Goal: Transaction & Acquisition: Purchase product/service

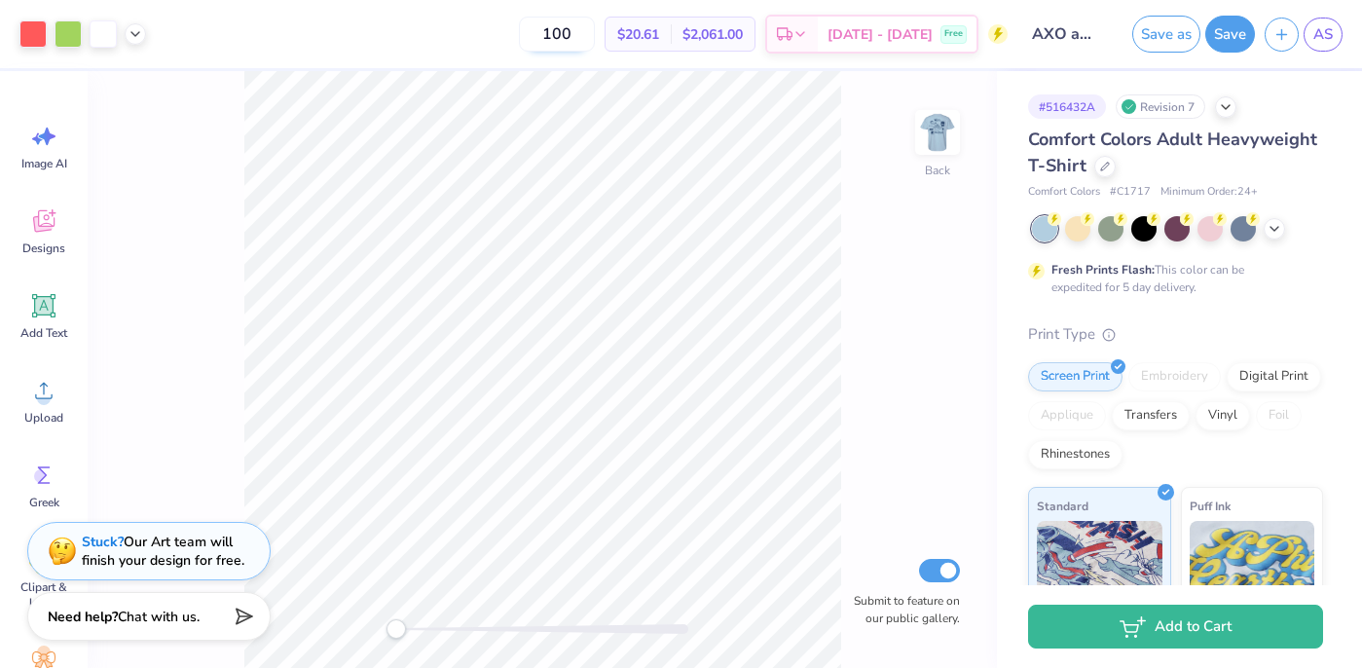
click at [591, 35] on input "100" at bounding box center [557, 34] width 76 height 35
click at [591, 34] on input "100" at bounding box center [557, 34] width 76 height 35
type input "200"
click at [1101, 168] on icon at bounding box center [1105, 165] width 8 height 8
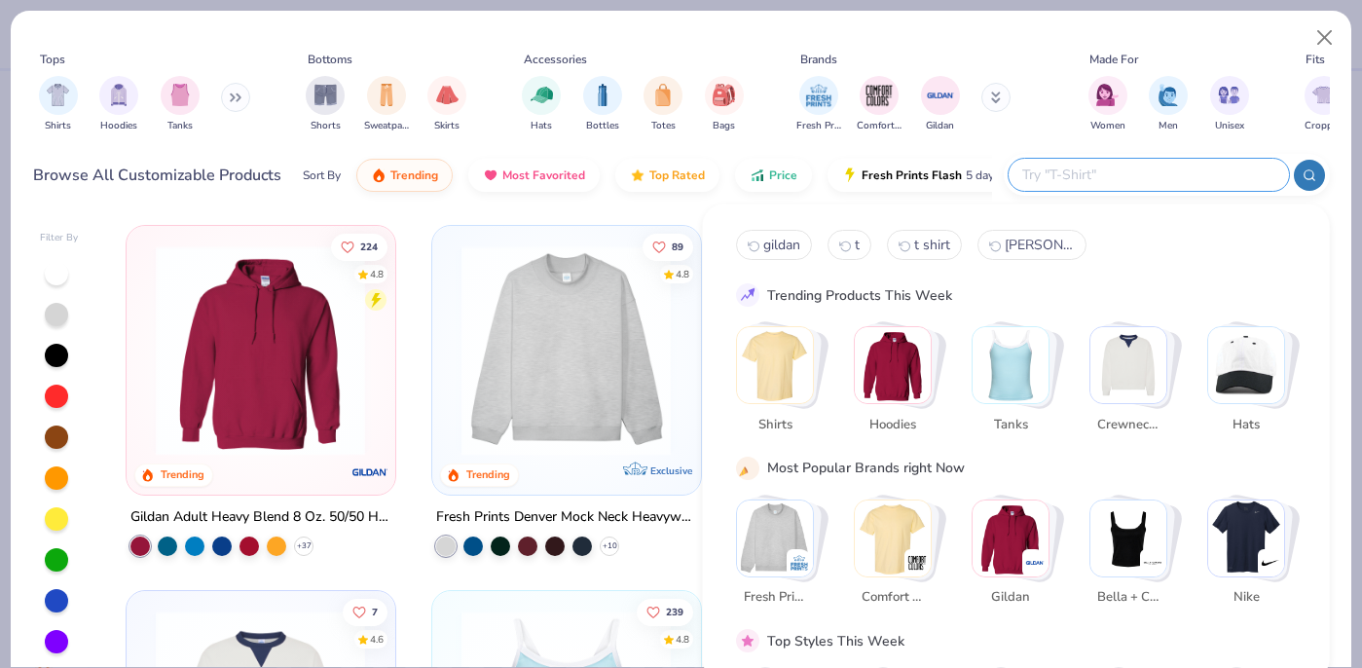
click at [1188, 170] on input "text" at bounding box center [1147, 175] width 255 height 22
type input "gildan"
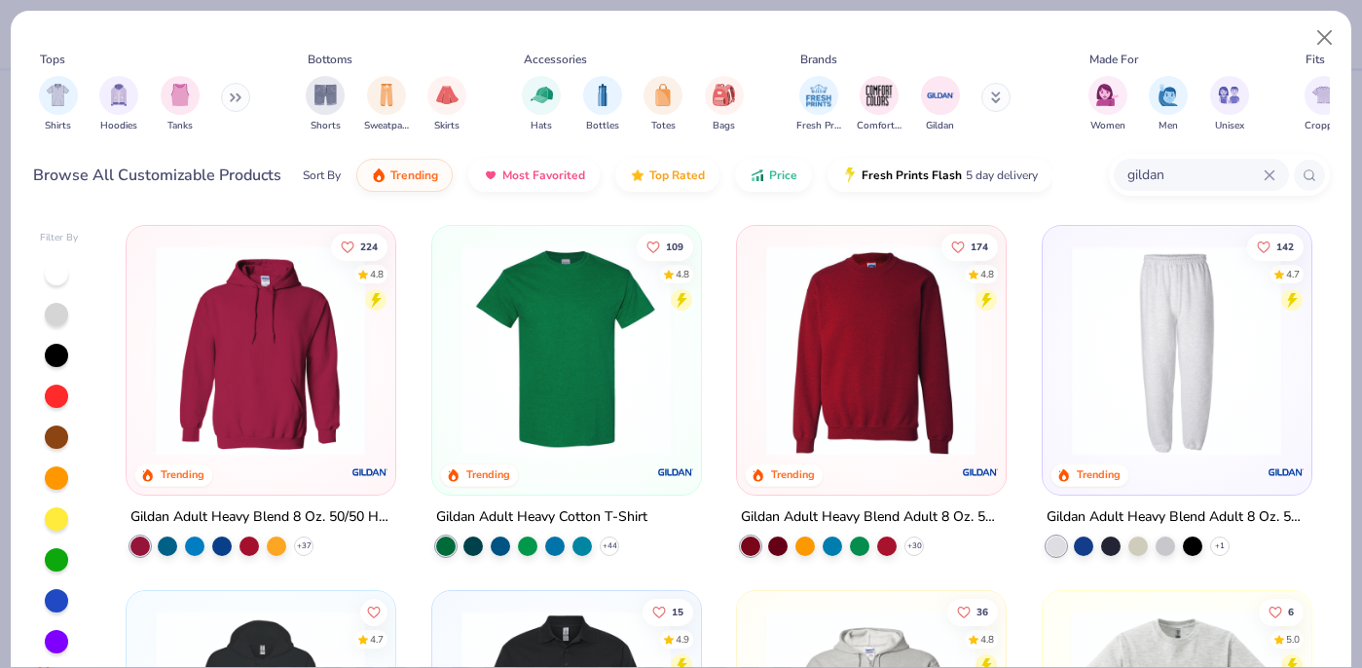
click at [561, 383] on img at bounding box center [566, 350] width 229 height 210
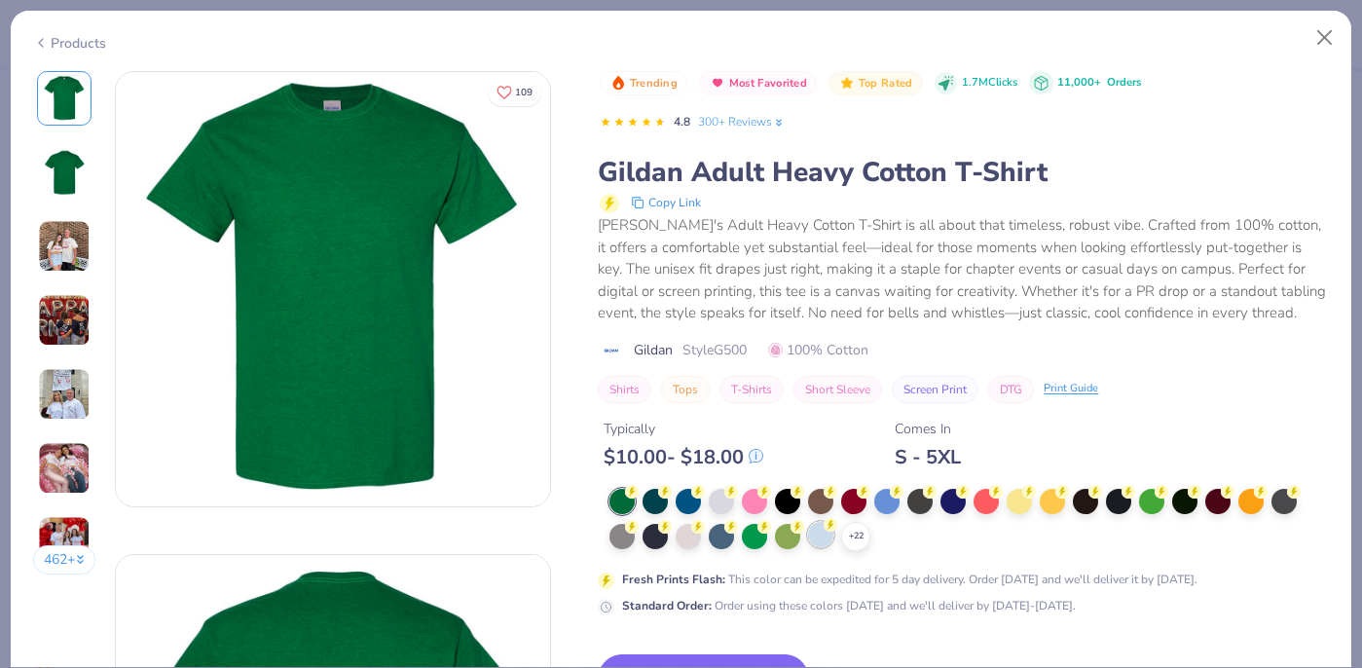
click at [825, 529] on icon at bounding box center [830, 525] width 14 height 14
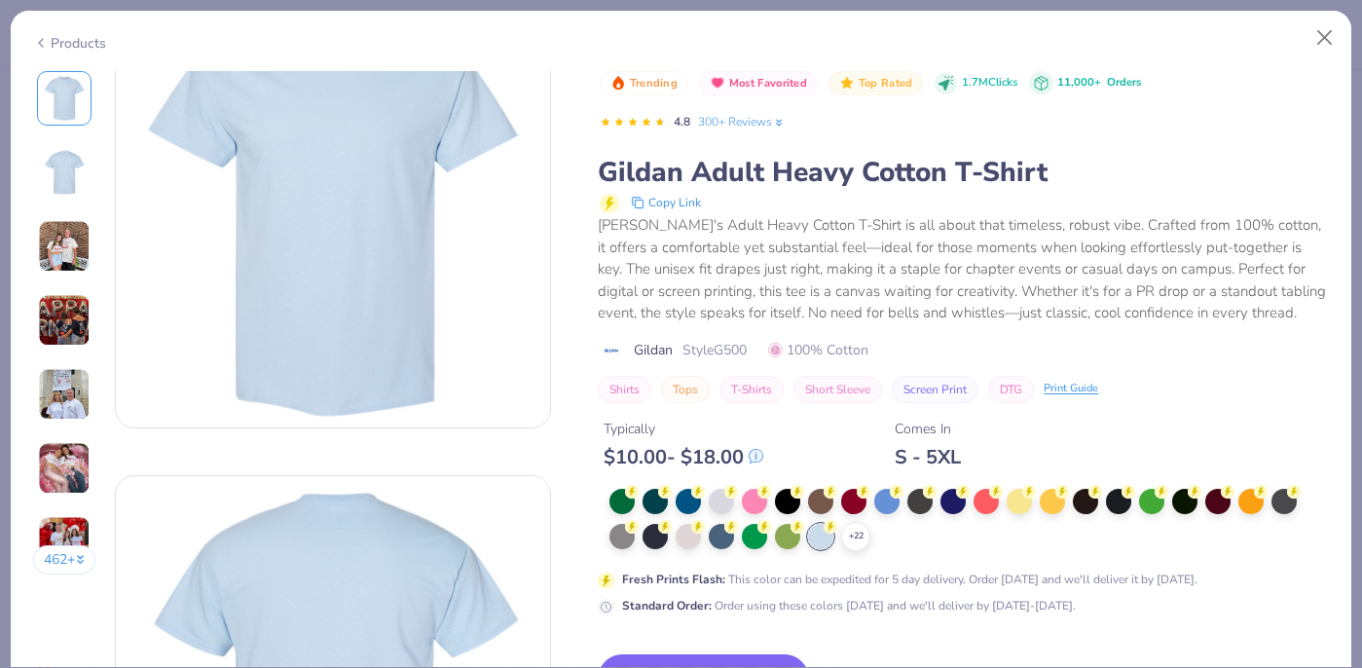
scroll to position [86, 0]
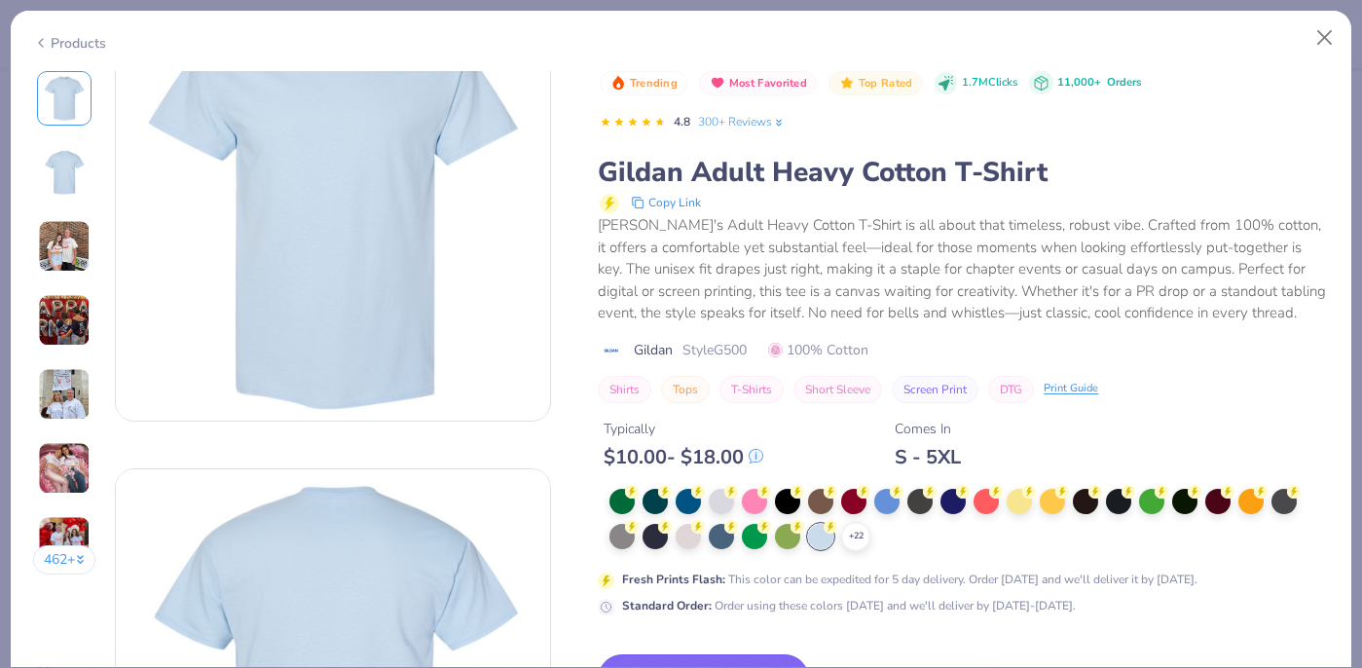
click at [703, 657] on button "Switch to This" at bounding box center [703, 678] width 211 height 49
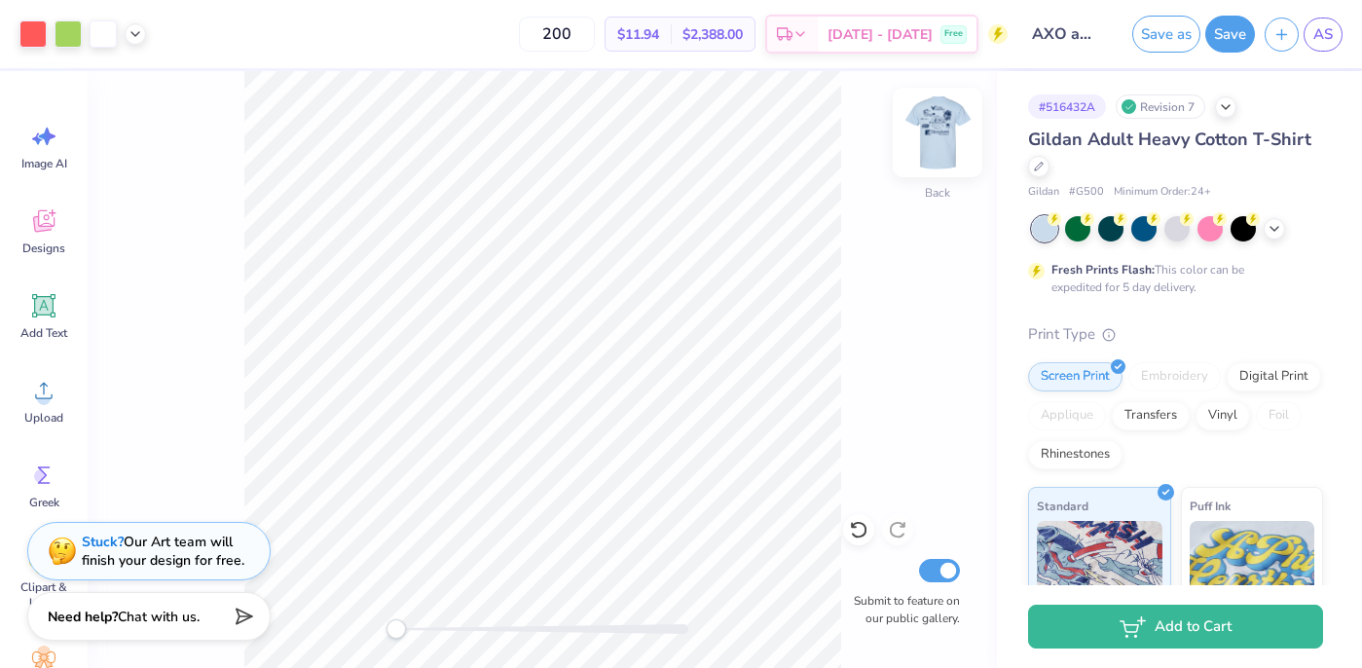
click at [939, 118] on img at bounding box center [937, 132] width 78 height 78
click at [938, 142] on img at bounding box center [937, 132] width 78 height 78
click at [938, 136] on img at bounding box center [937, 132] width 78 height 78
click at [938, 136] on img at bounding box center [937, 132] width 39 height 39
click at [949, 128] on img at bounding box center [937, 132] width 78 height 78
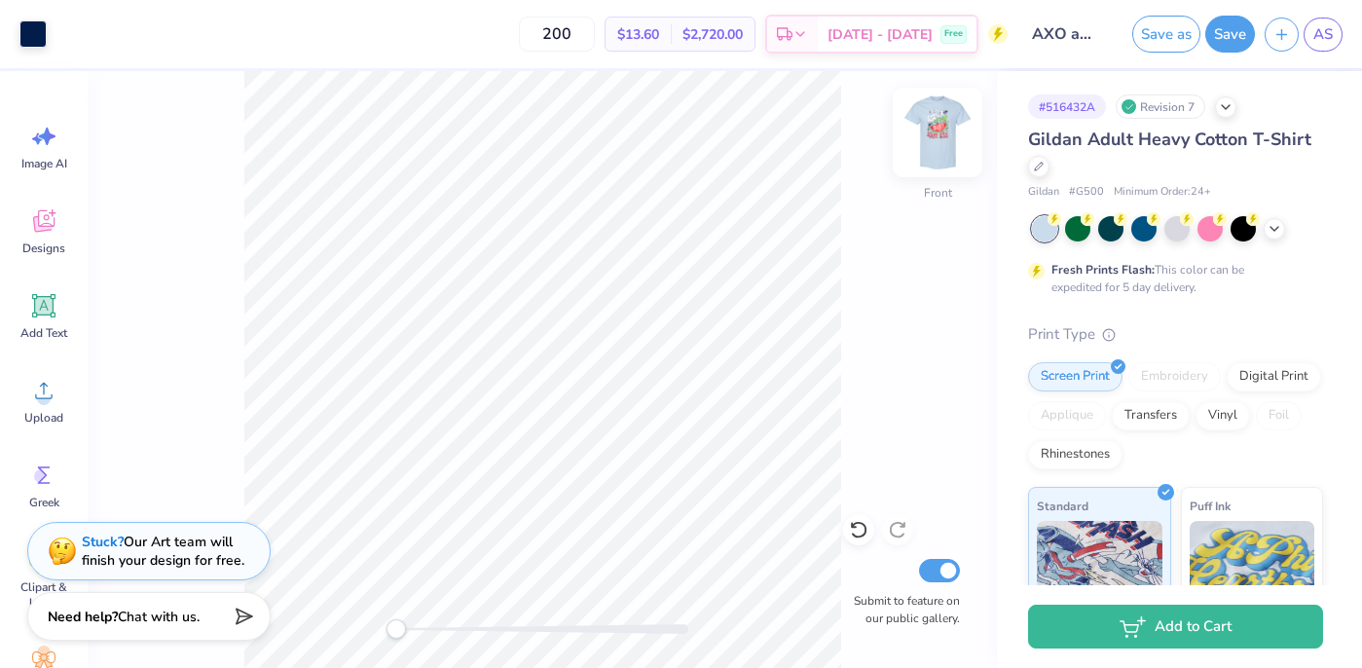
click at [932, 126] on img at bounding box center [937, 132] width 78 height 78
click at [931, 126] on img at bounding box center [937, 132] width 78 height 78
click at [931, 127] on img at bounding box center [937, 132] width 39 height 39
click at [1226, 40] on button "Save" at bounding box center [1230, 34] width 50 height 37
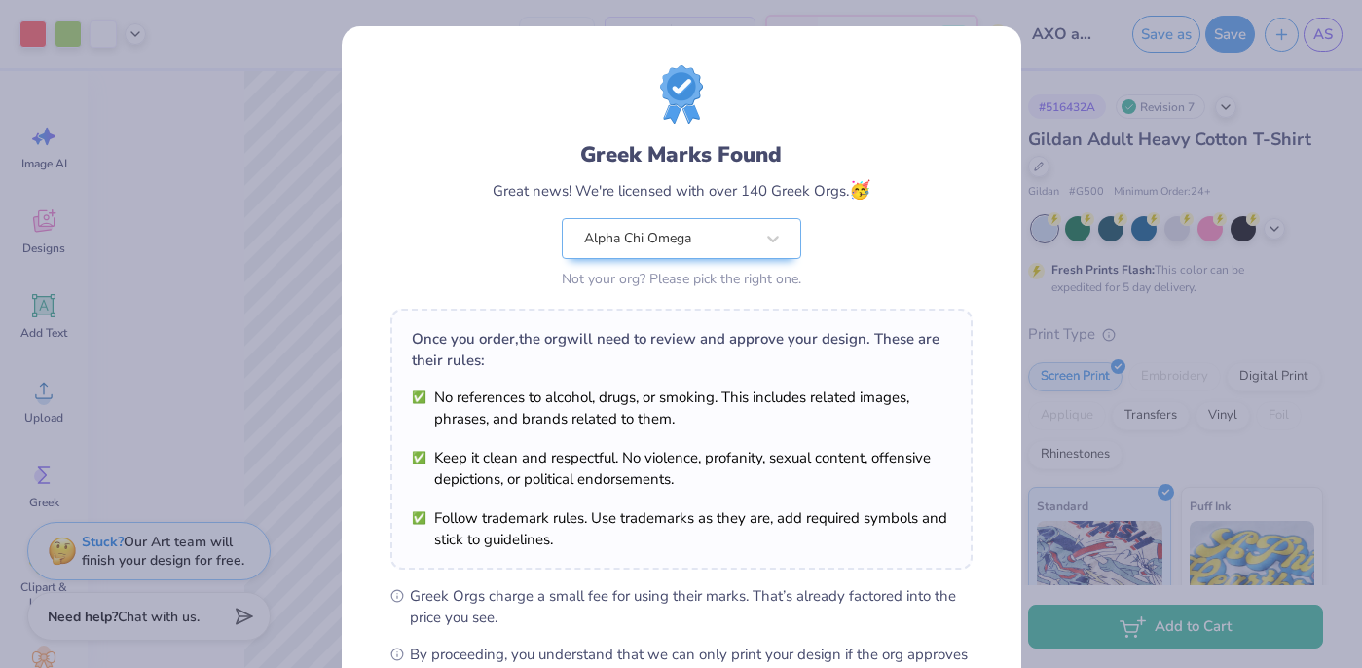
click at [1132, 144] on div "Greek Marks Found Great news! We're licensed with over 140 Greek Orgs. 🥳 Alpha …" at bounding box center [681, 334] width 1362 height 668
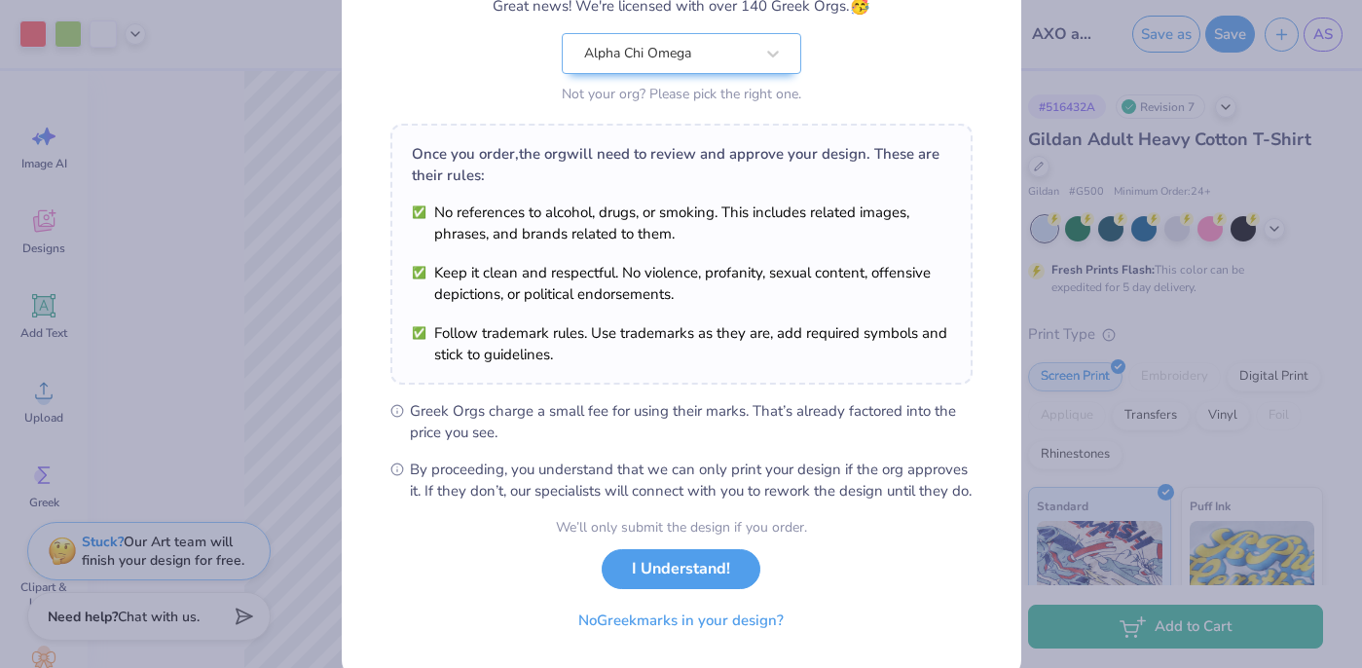
scroll to position [243, 0]
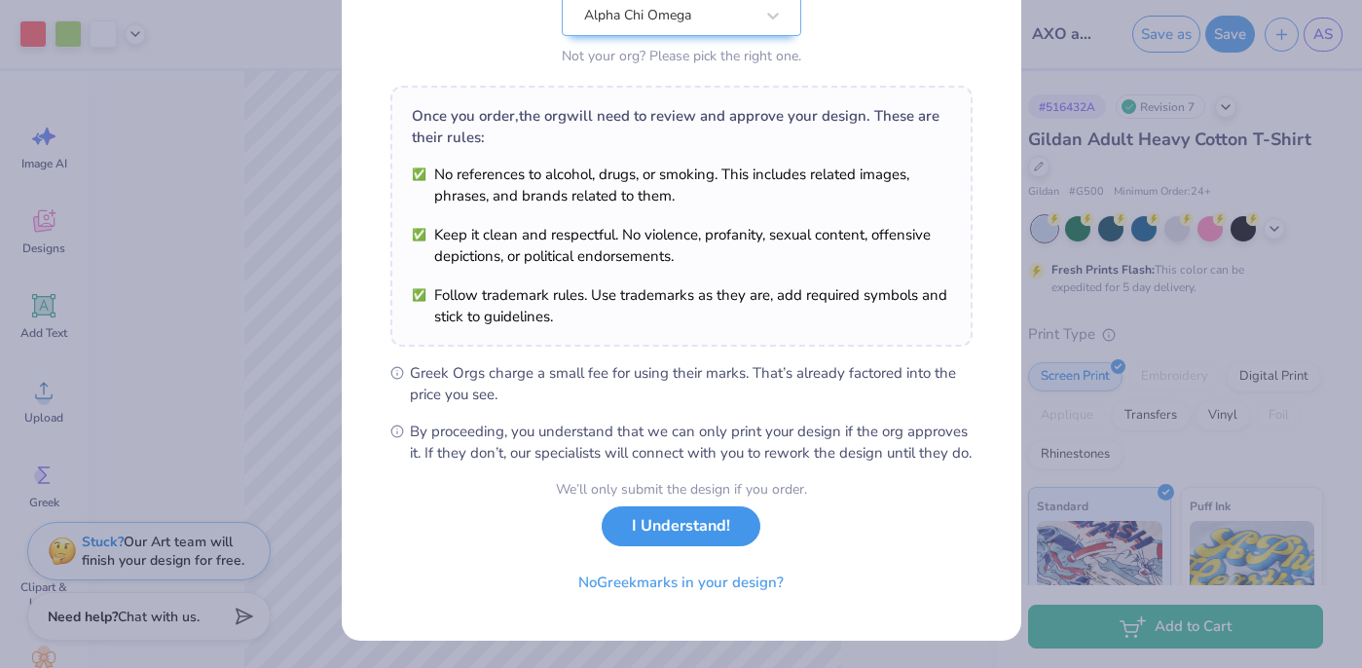
click at [716, 533] on button "I Understand!" at bounding box center [680, 526] width 159 height 40
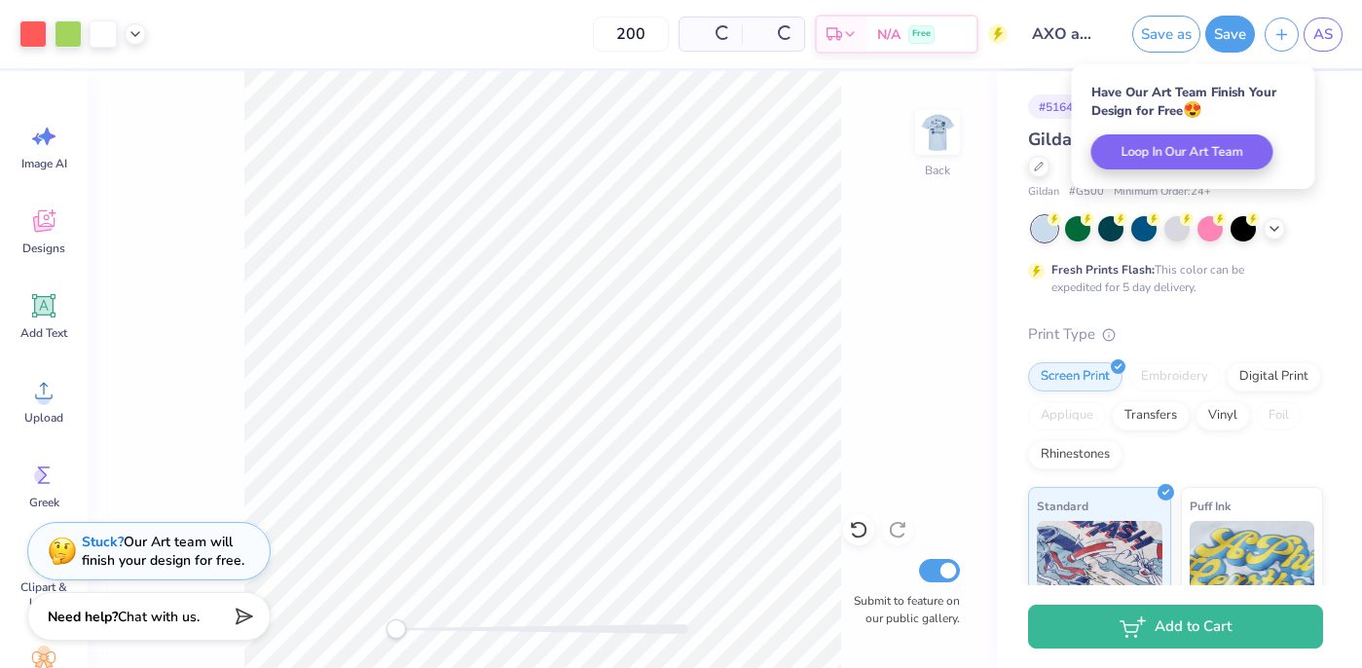
scroll to position [0, 0]
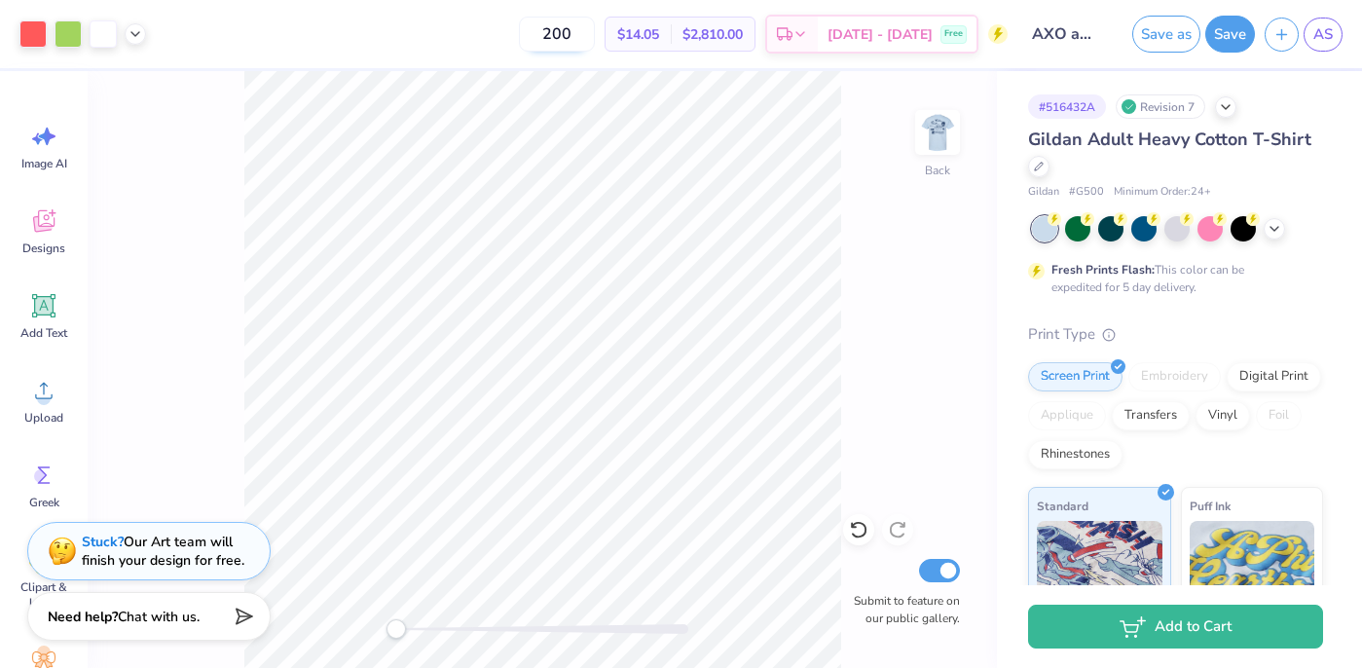
click at [570, 30] on input "200" at bounding box center [557, 34] width 76 height 35
type input "165"
click at [486, 37] on div "165 $14.27 Per Item $2,354.55 Total Est. Delivery [DATE] - [DATE] Free" at bounding box center [582, 34] width 852 height 68
click at [895, 35] on span "[DATE] - [DATE]" at bounding box center [879, 37] width 105 height 20
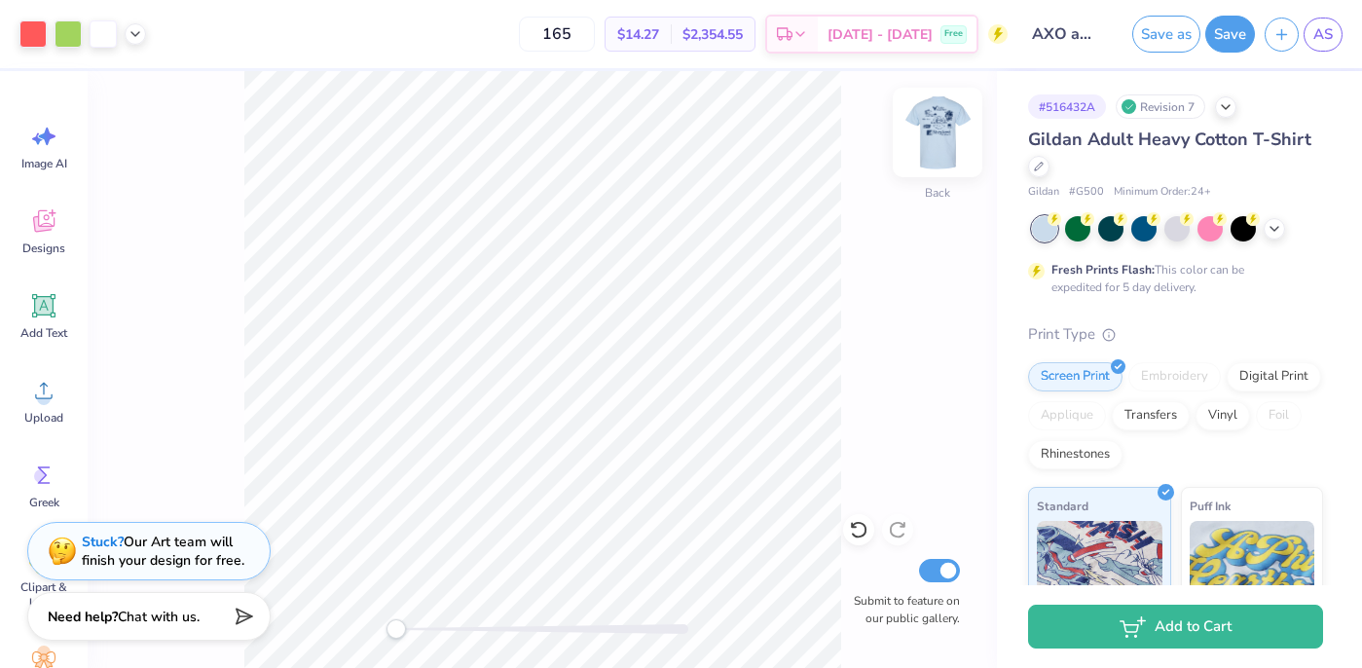
click at [946, 131] on img at bounding box center [937, 132] width 78 height 78
click at [933, 135] on img at bounding box center [937, 132] width 78 height 78
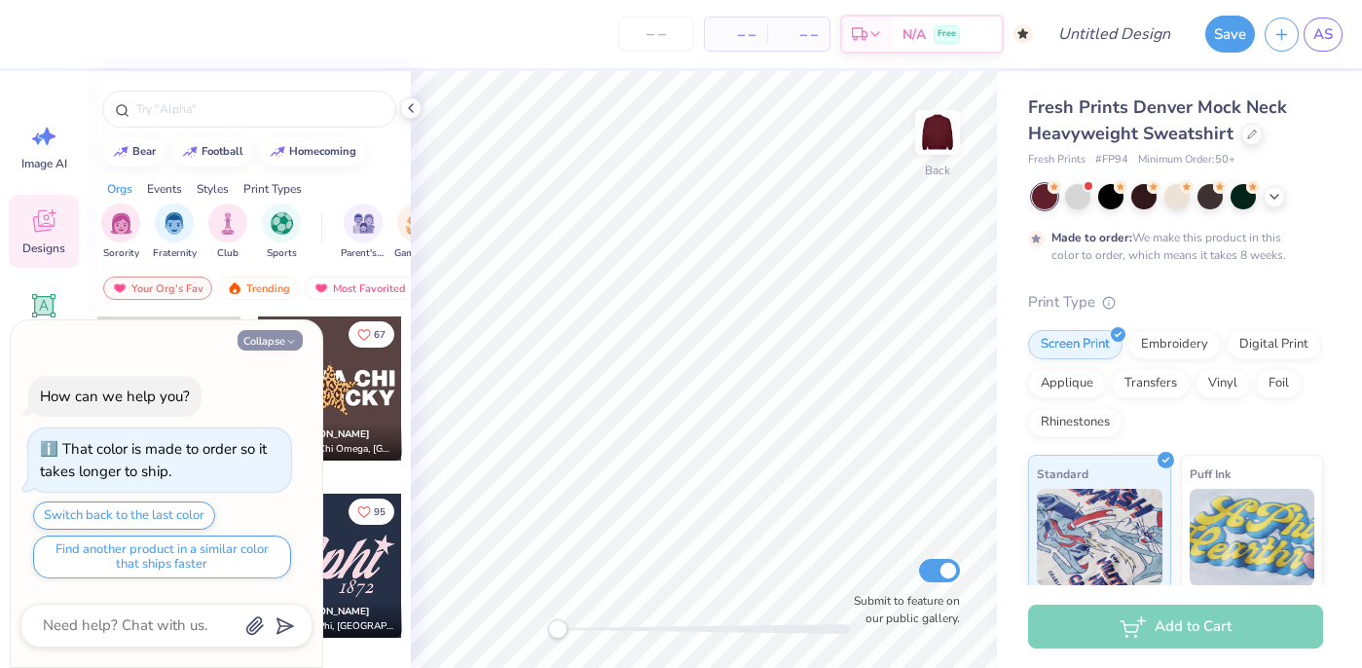
click at [291, 339] on icon "button" at bounding box center [291, 342] width 12 height 12
type textarea "x"
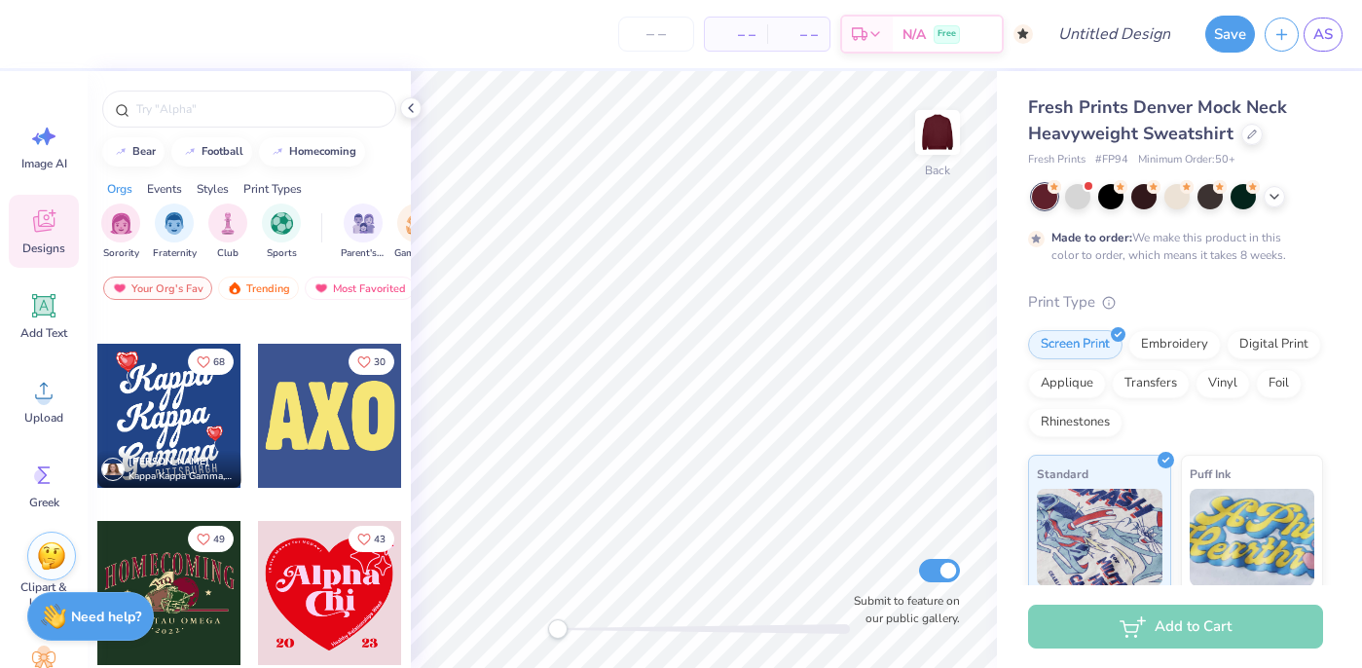
scroll to position [1920, 0]
click at [325, 429] on div at bounding box center [330, 417] width 144 height 144
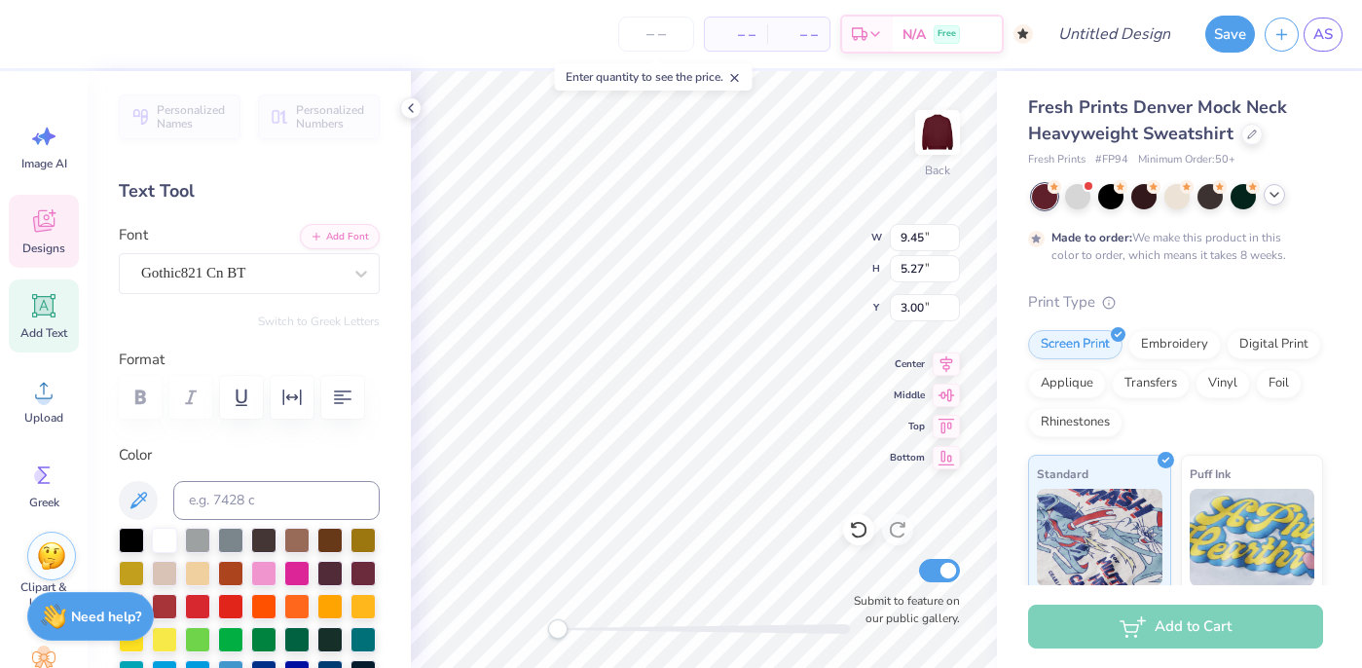
click at [1279, 199] on icon at bounding box center [1274, 195] width 16 height 16
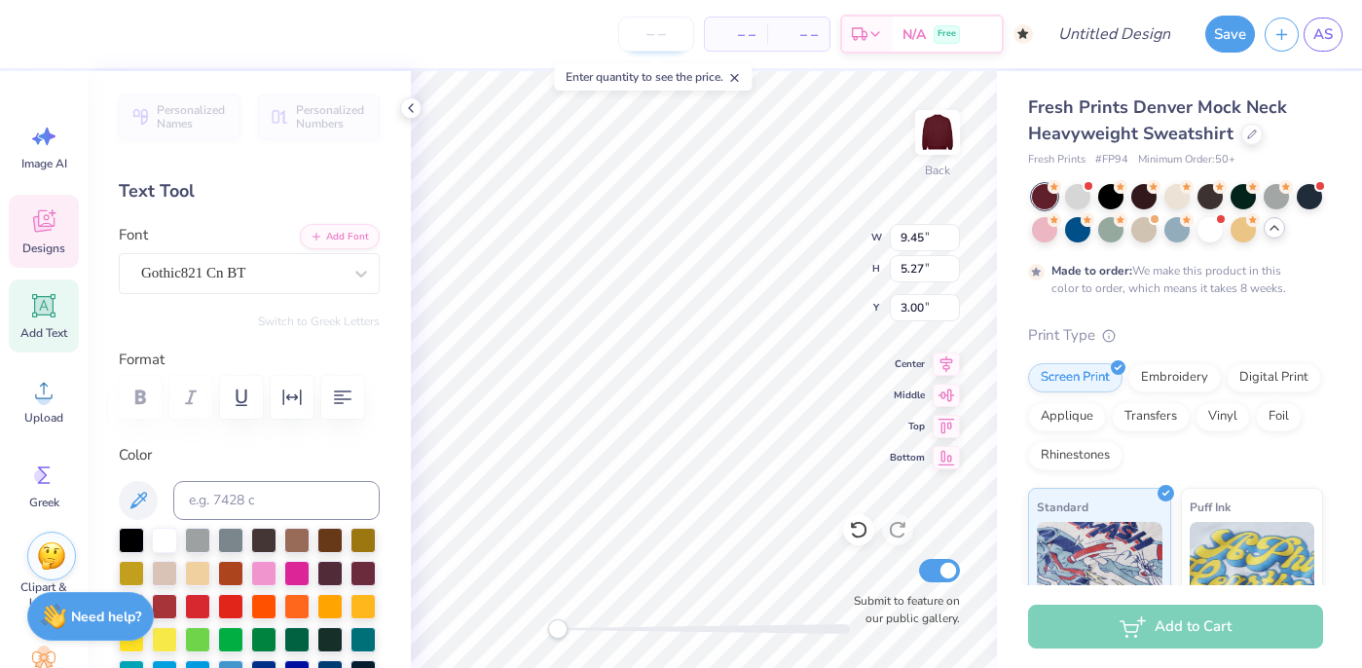
click at [669, 45] on input "number" at bounding box center [656, 34] width 76 height 35
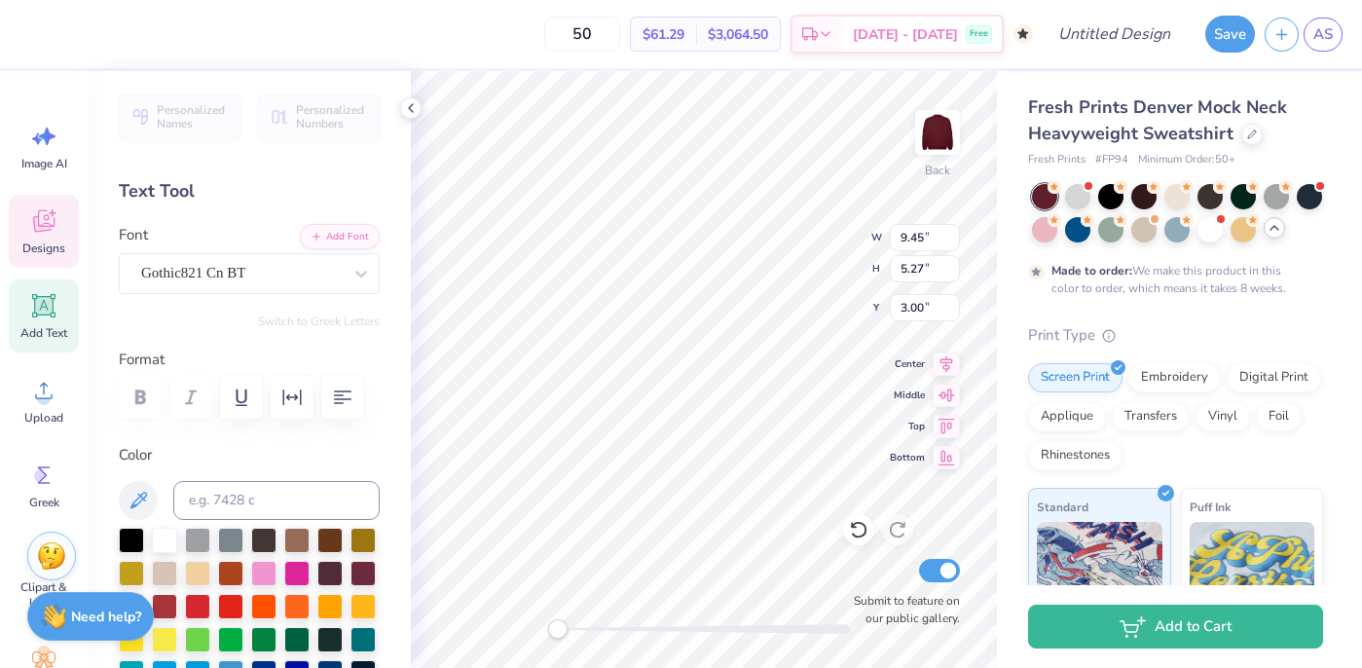
type input "50"
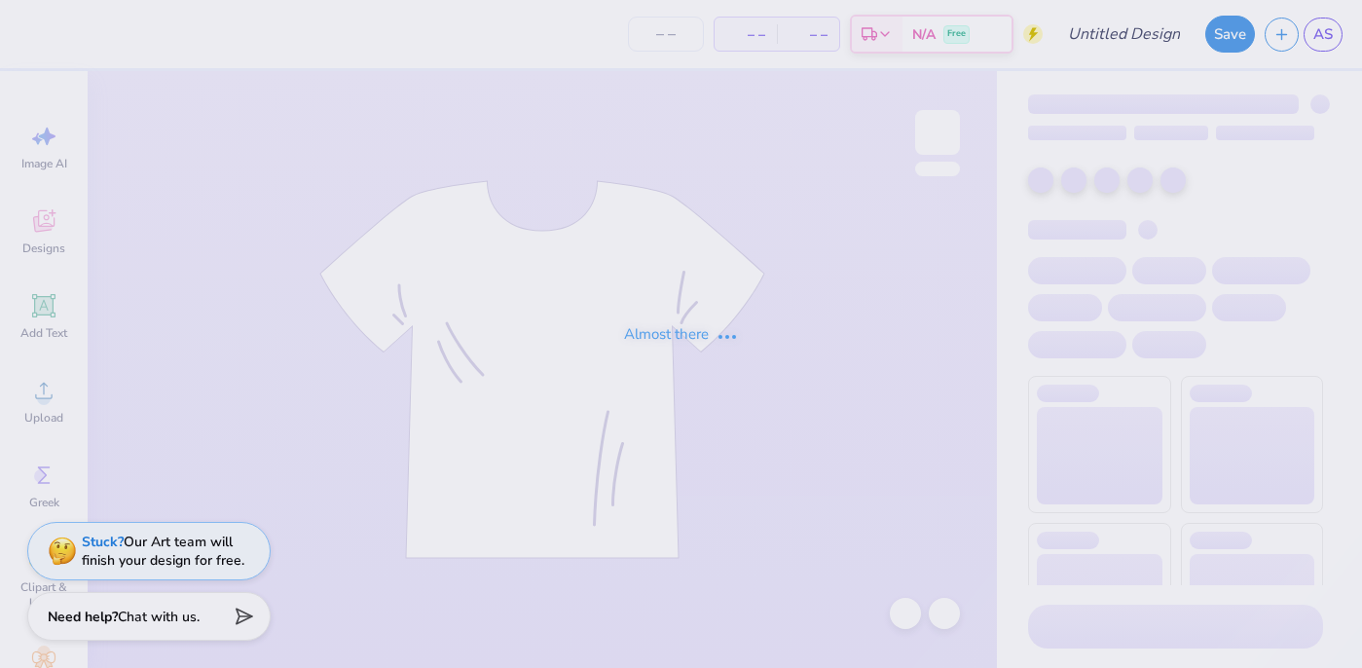
type input "AXO and DTD"
type input "200"
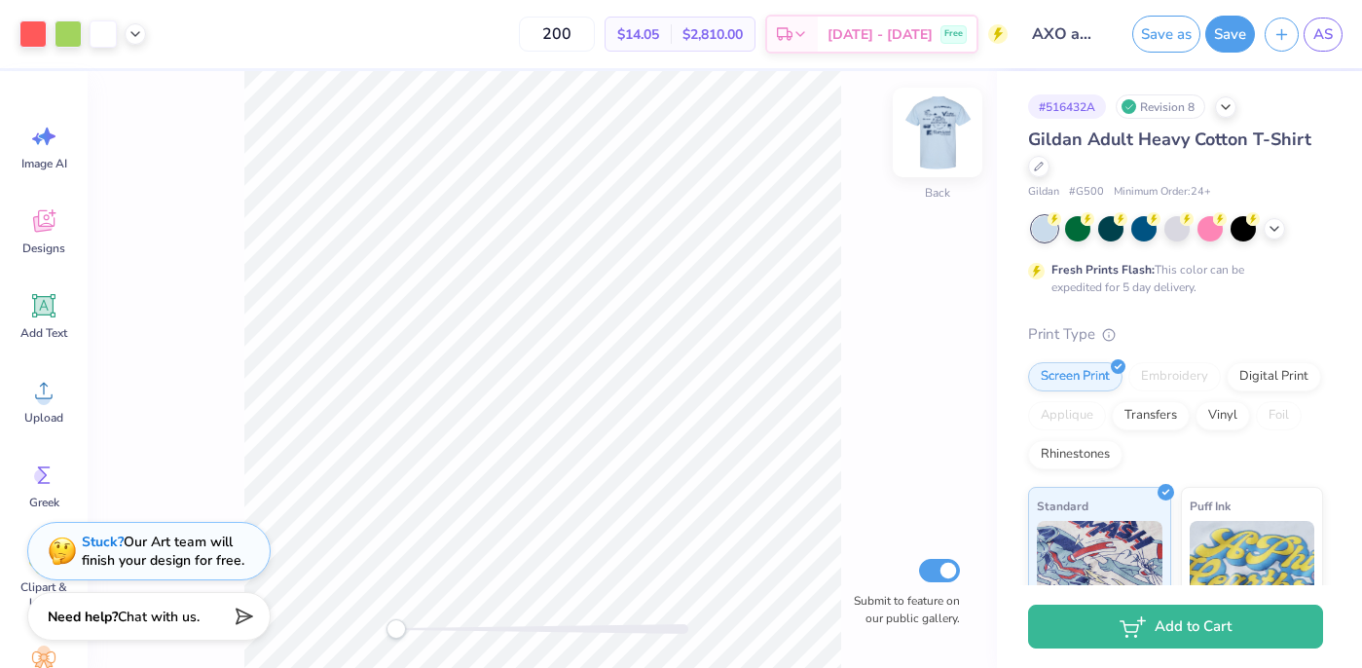
click at [949, 133] on img at bounding box center [937, 132] width 78 height 78
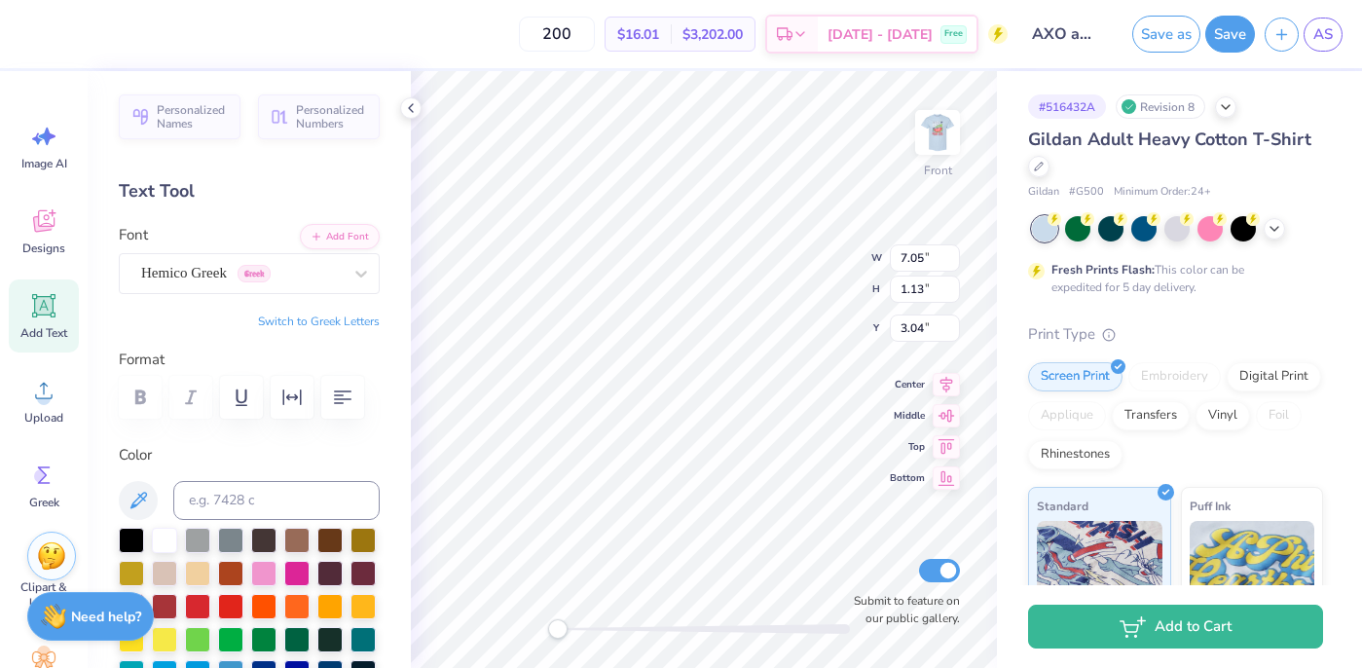
type input "5.96"
type input "0.96"
type input "3.22"
click at [569, 630] on div at bounding box center [704, 629] width 292 height 10
type input "5.58"
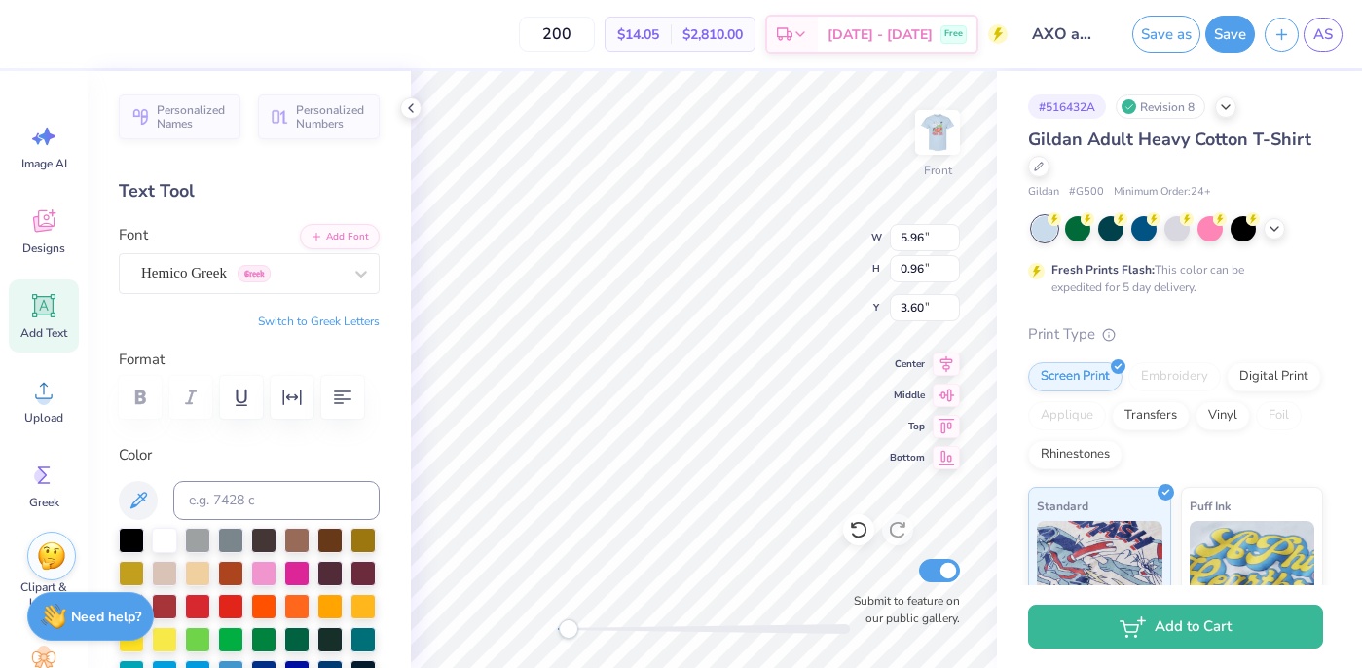
type input "0.89"
type input "3.66"
click at [949, 151] on img at bounding box center [937, 132] width 78 height 78
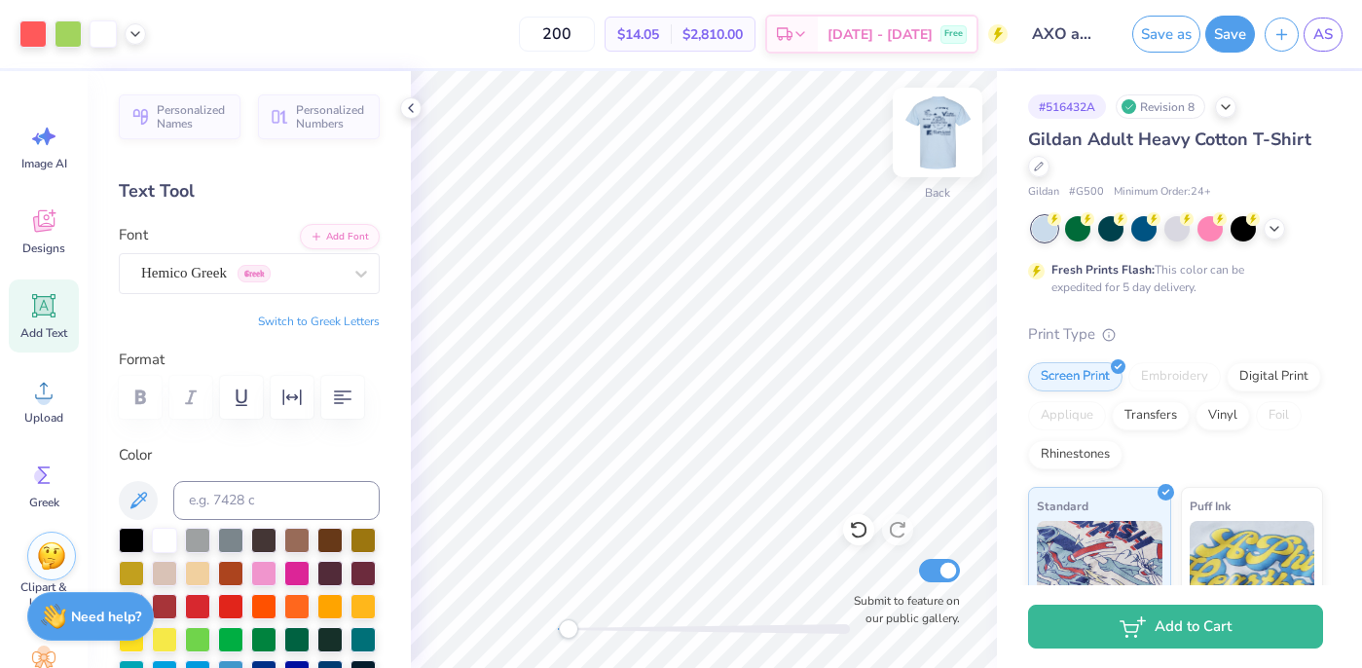
click at [936, 128] on img at bounding box center [937, 132] width 78 height 78
type input "4.85"
type input "0.78"
type input "3.78"
click at [1169, 35] on button "Save as" at bounding box center [1166, 31] width 68 height 37
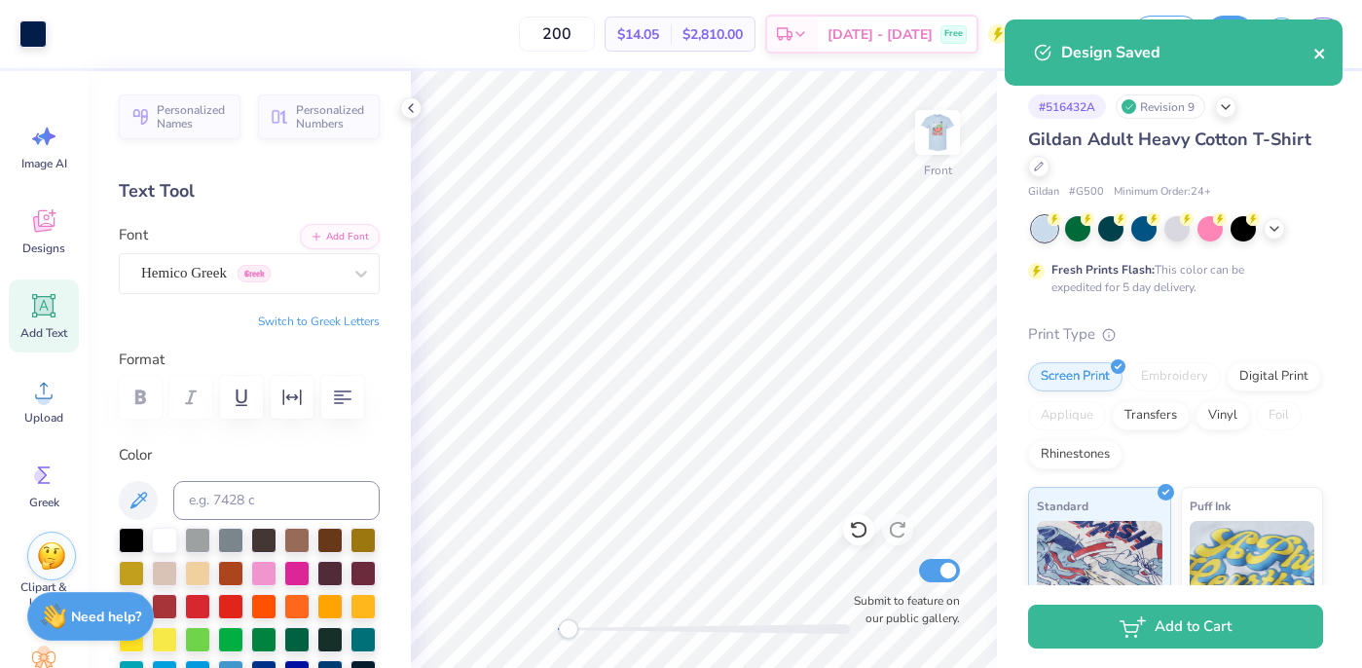
click at [1324, 55] on icon "close" at bounding box center [1320, 54] width 14 height 16
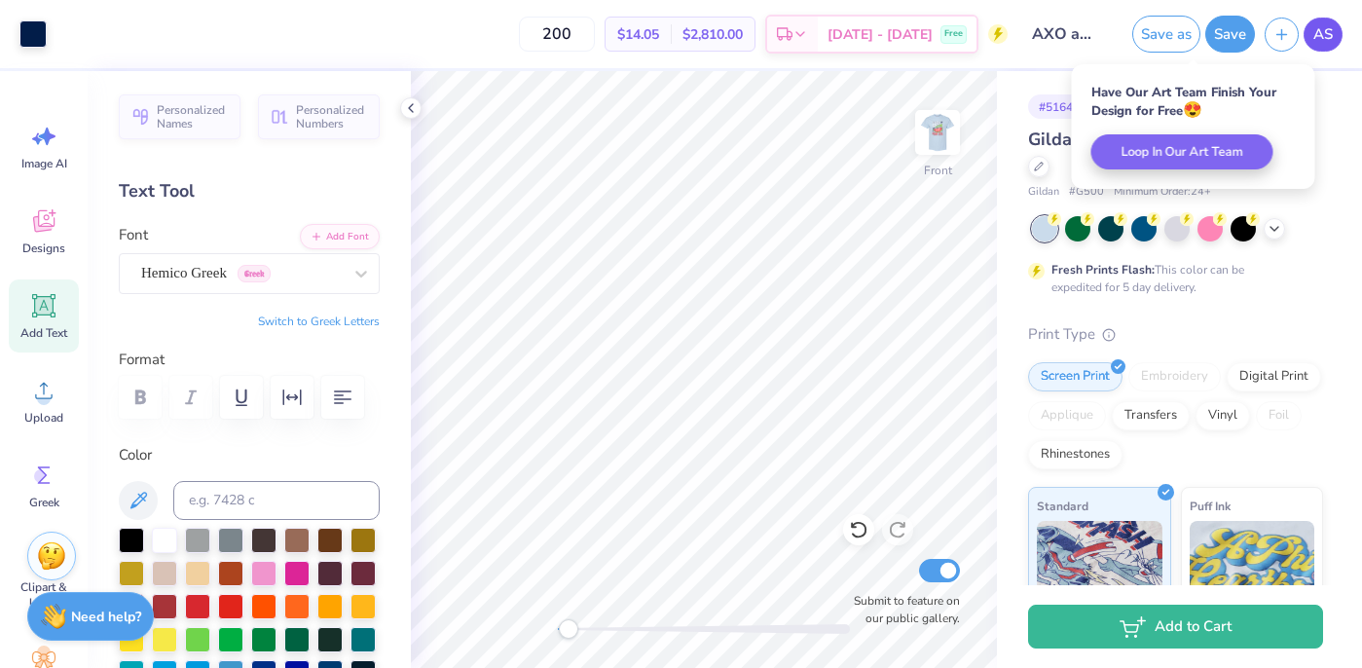
click at [1326, 33] on span "AS" at bounding box center [1322, 34] width 19 height 22
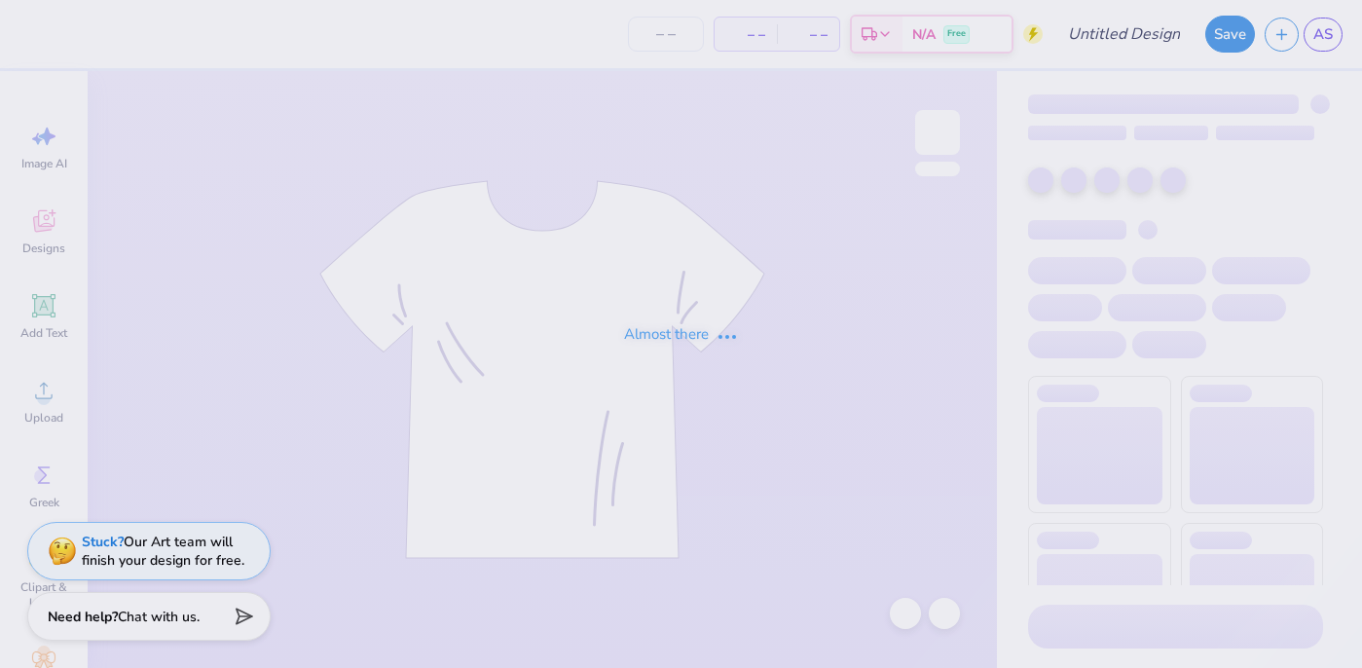
type input "AXO and DTD"
type input "165"
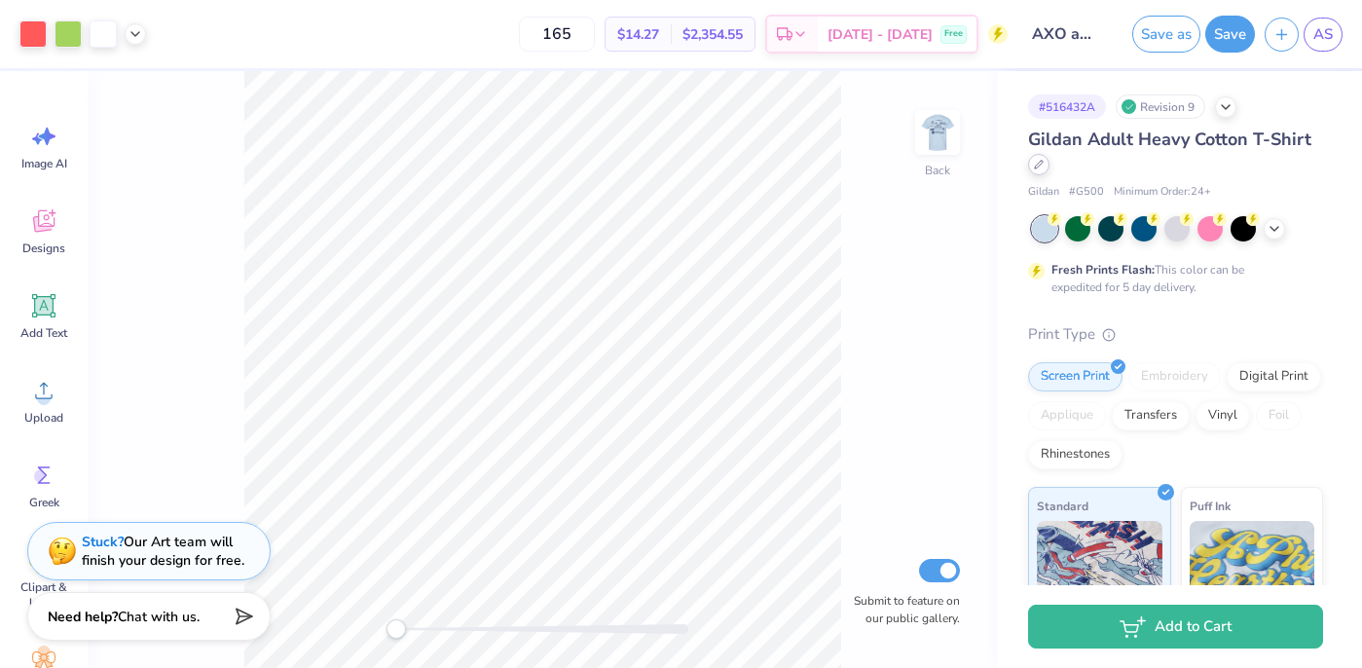
click at [1036, 170] on div at bounding box center [1038, 164] width 21 height 21
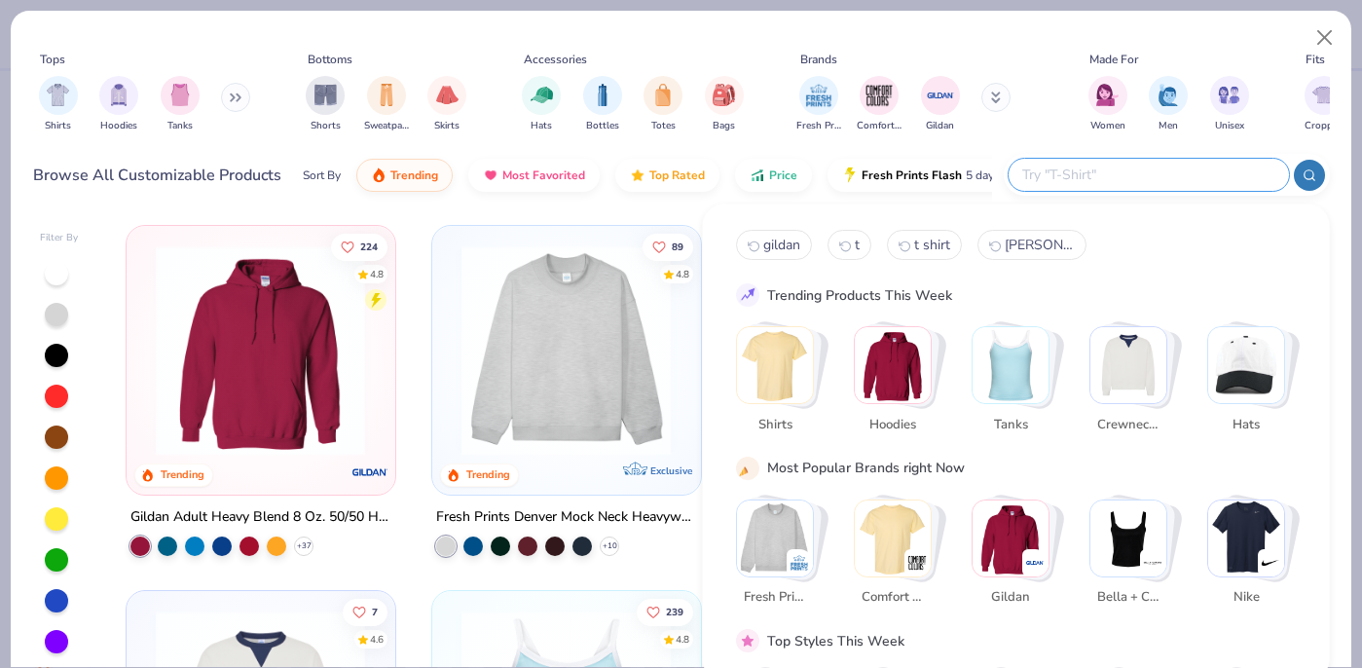
click at [1175, 174] on input "text" at bounding box center [1147, 175] width 255 height 22
type input "T SHIRT"
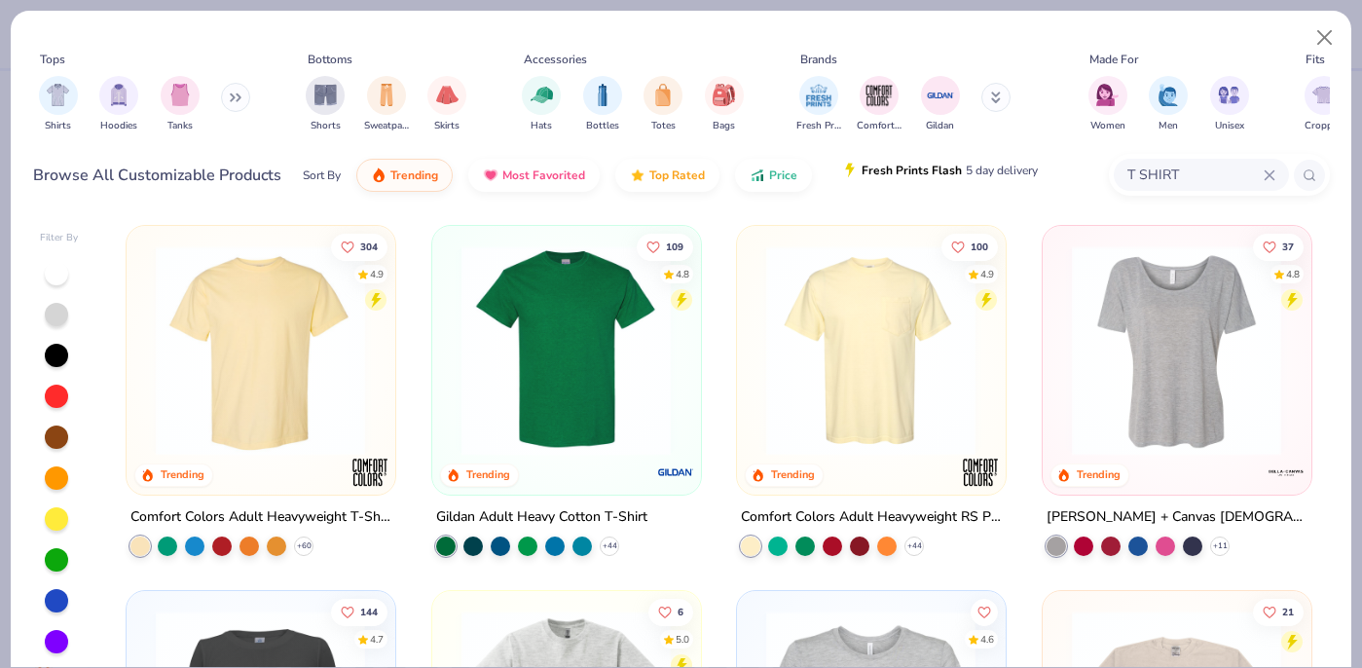
click at [966, 174] on span "5 day delivery" at bounding box center [1002, 171] width 72 height 22
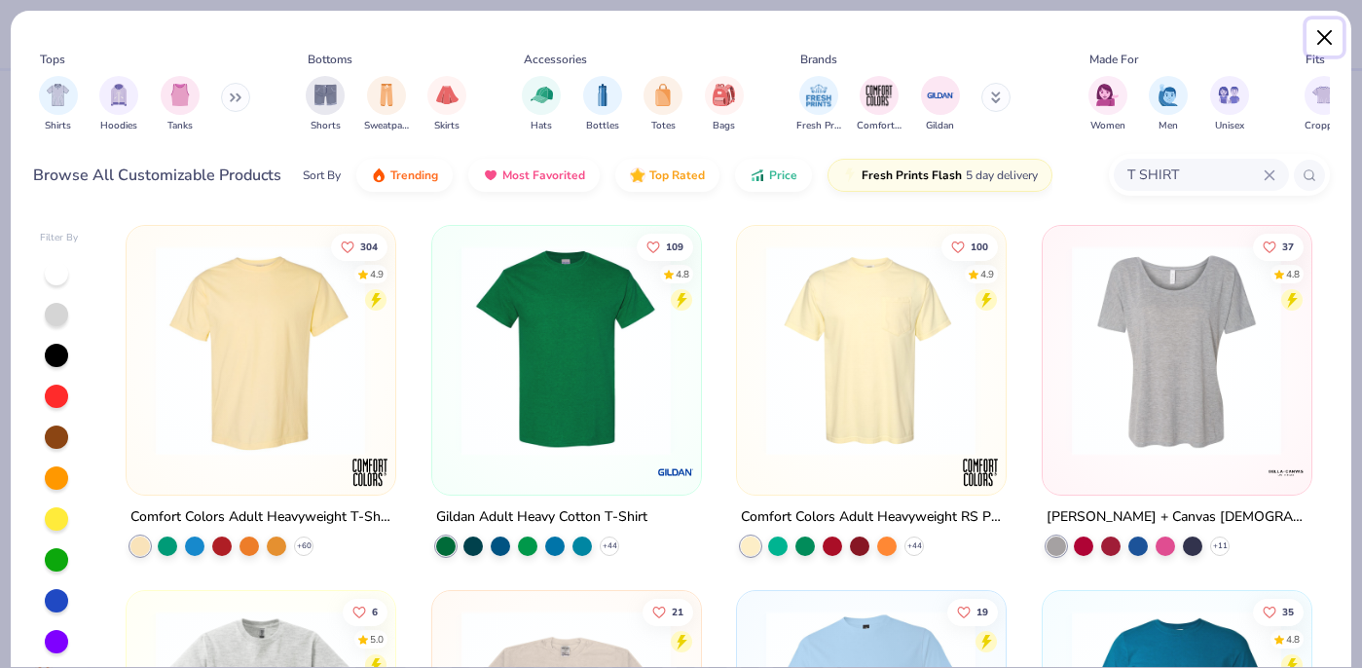
click at [1321, 40] on button "Close" at bounding box center [1324, 37] width 37 height 37
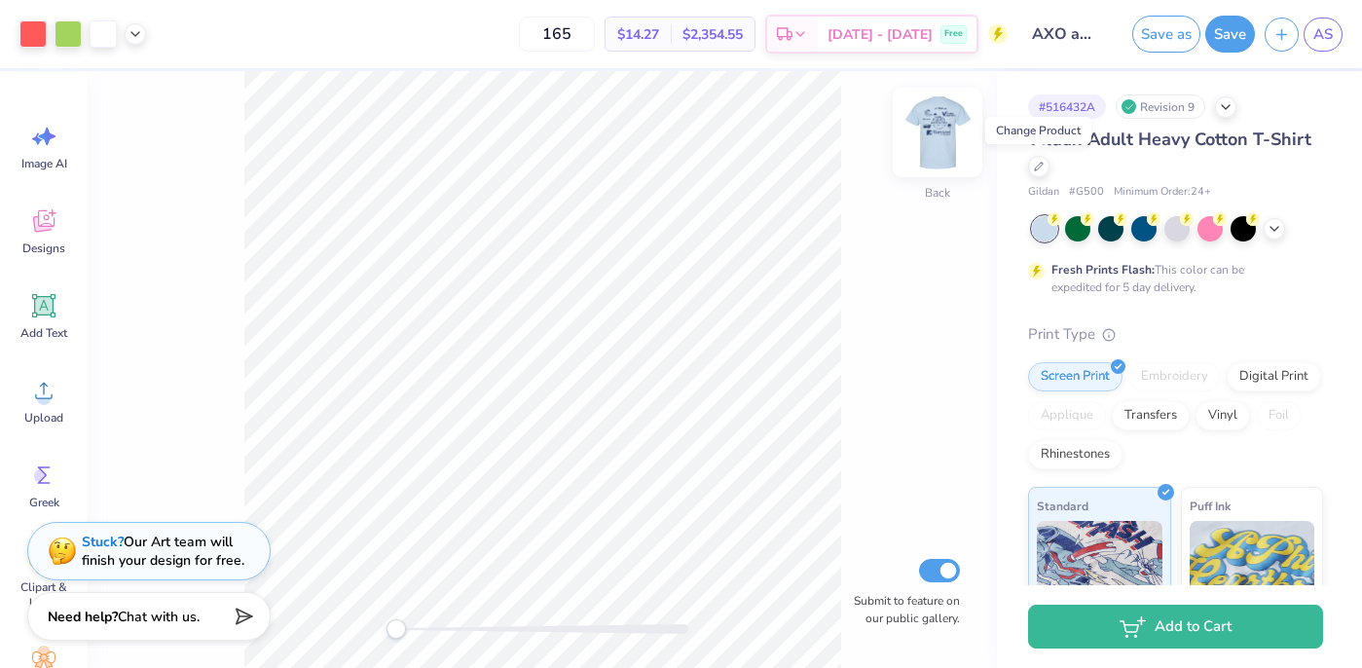
click at [943, 129] on img at bounding box center [937, 132] width 78 height 78
click at [939, 124] on img at bounding box center [937, 132] width 78 height 78
click at [939, 124] on img at bounding box center [937, 132] width 39 height 39
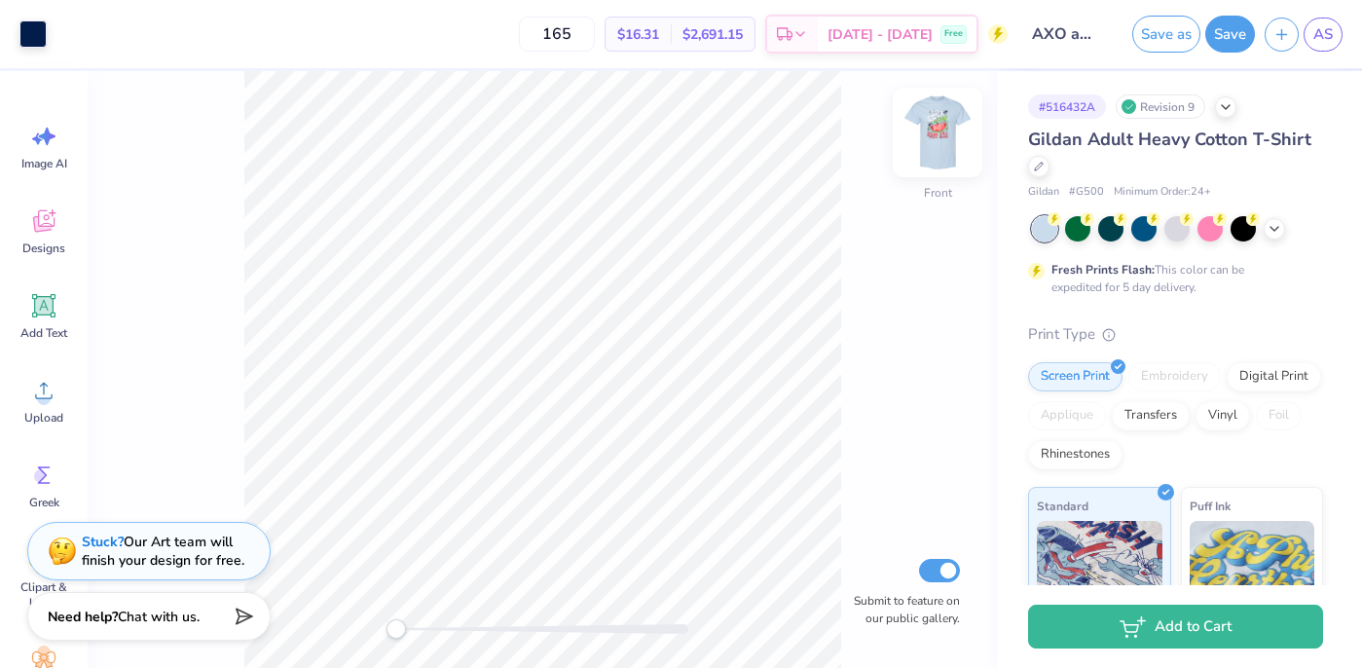
click at [939, 124] on img at bounding box center [937, 132] width 78 height 78
click at [140, 31] on icon at bounding box center [136, 32] width 16 height 16
click at [943, 129] on img at bounding box center [937, 132] width 78 height 78
click at [936, 128] on img at bounding box center [937, 132] width 78 height 78
click at [893, 39] on span "[DATE] - [DATE]" at bounding box center [879, 37] width 105 height 20
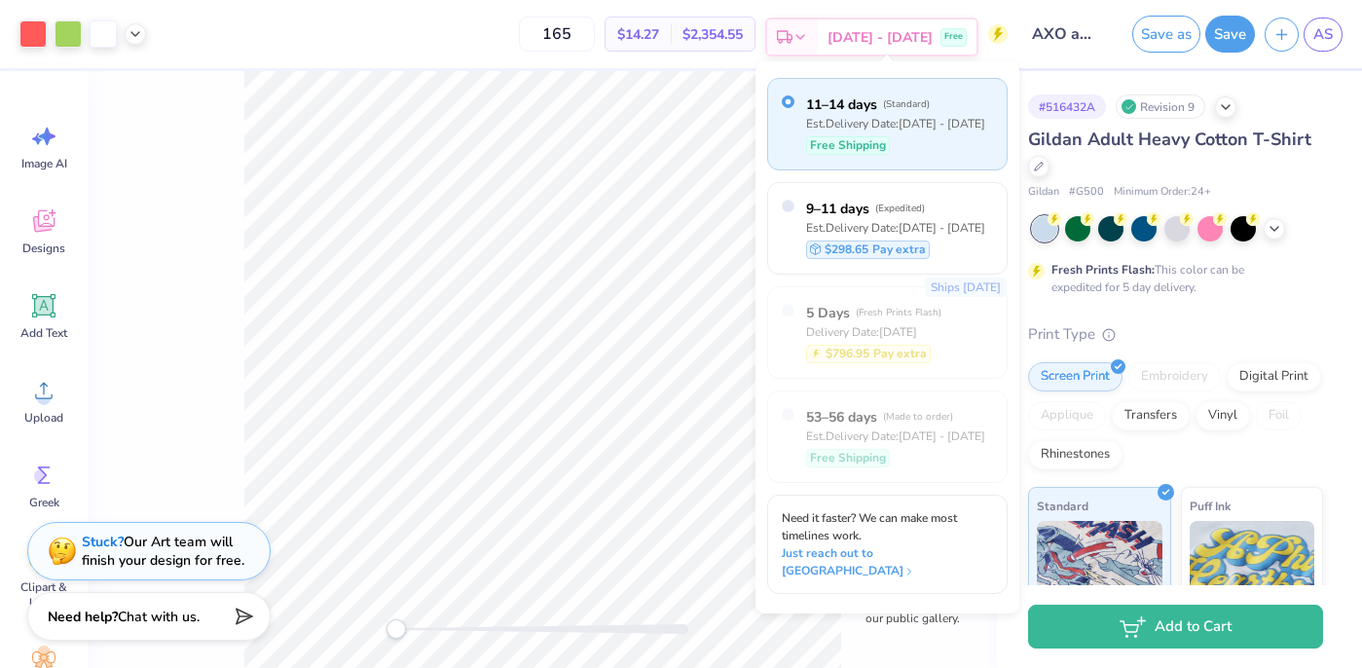
click at [898, 35] on span "[DATE] - [DATE]" at bounding box center [879, 37] width 105 height 20
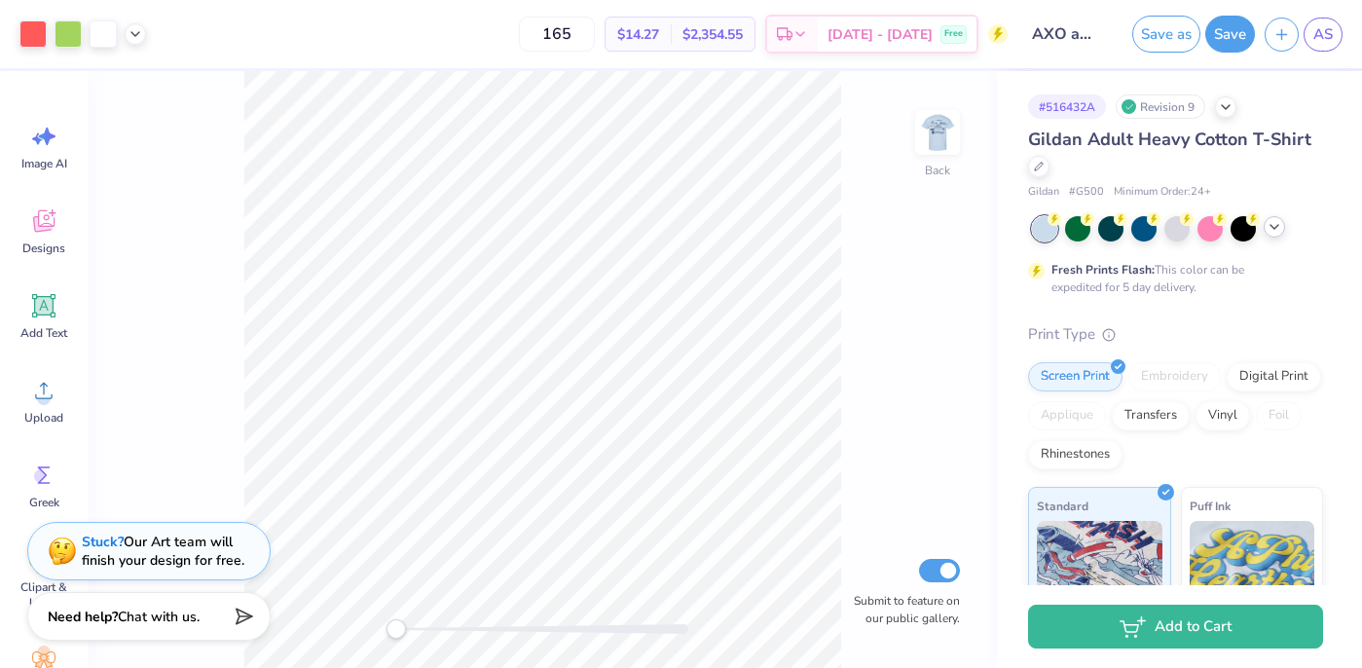
click at [1270, 225] on polyline at bounding box center [1274, 227] width 8 height 4
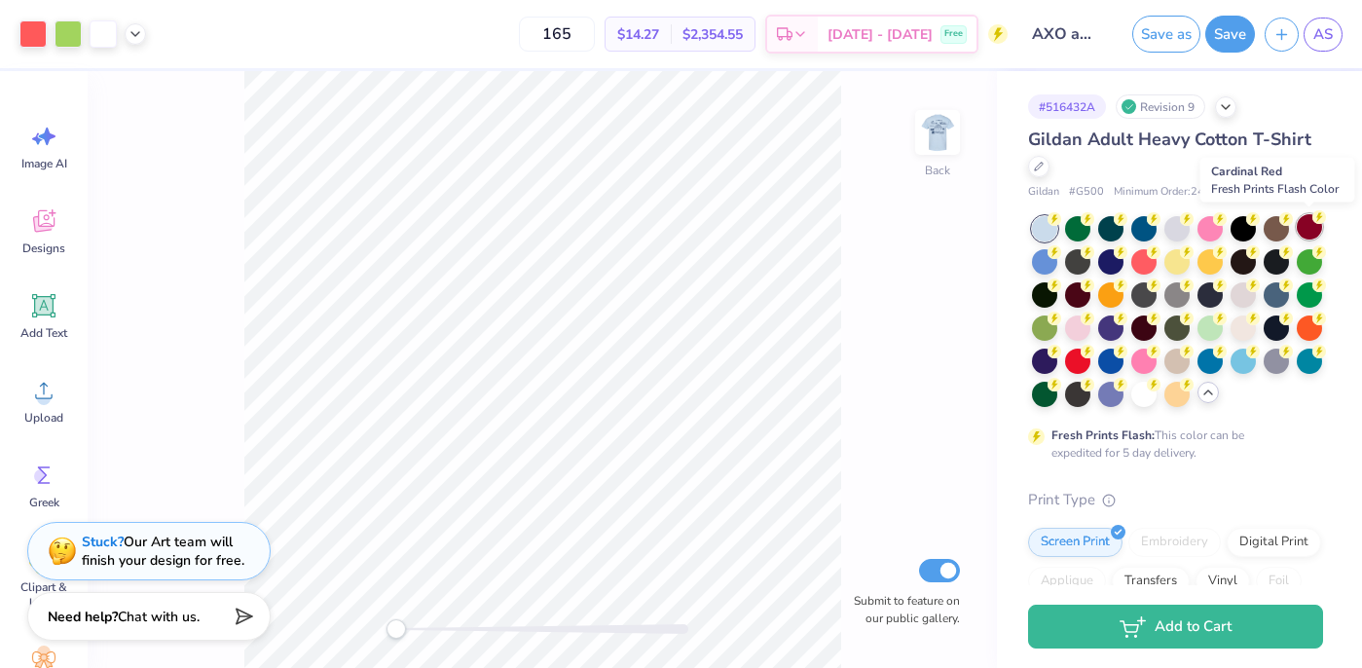
click at [1302, 225] on div at bounding box center [1308, 226] width 25 height 25
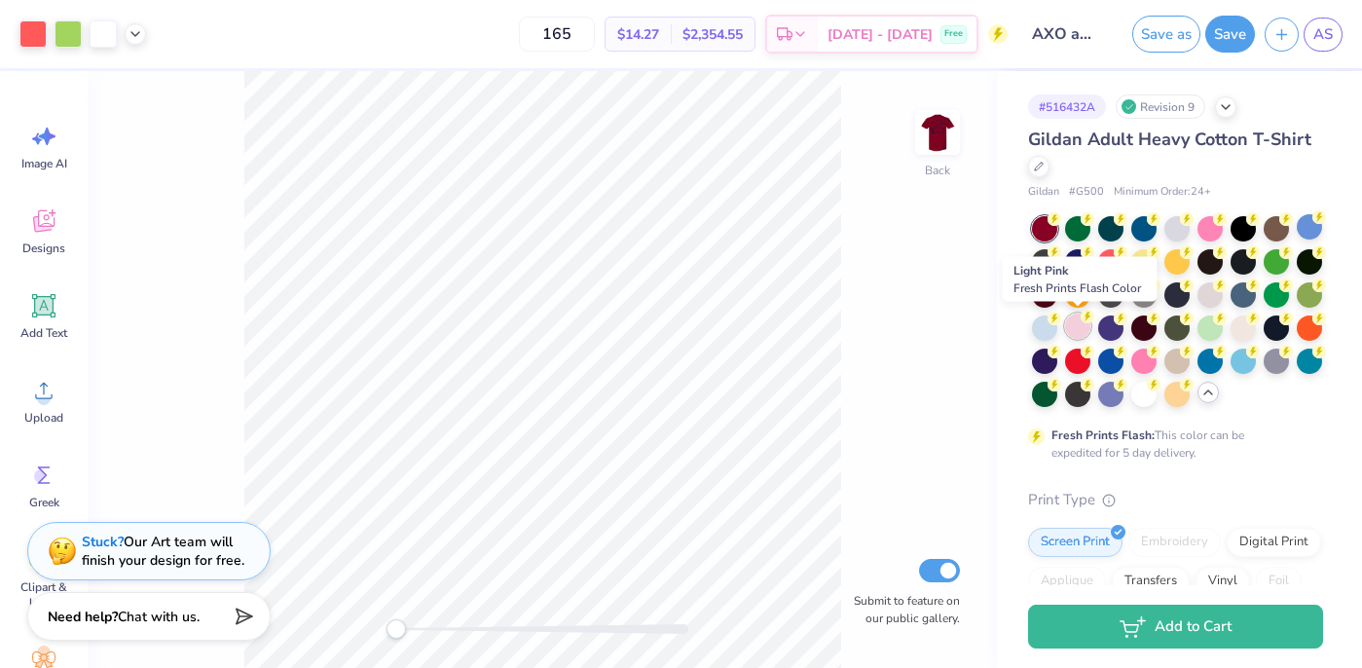
click at [1079, 328] on div at bounding box center [1077, 325] width 25 height 25
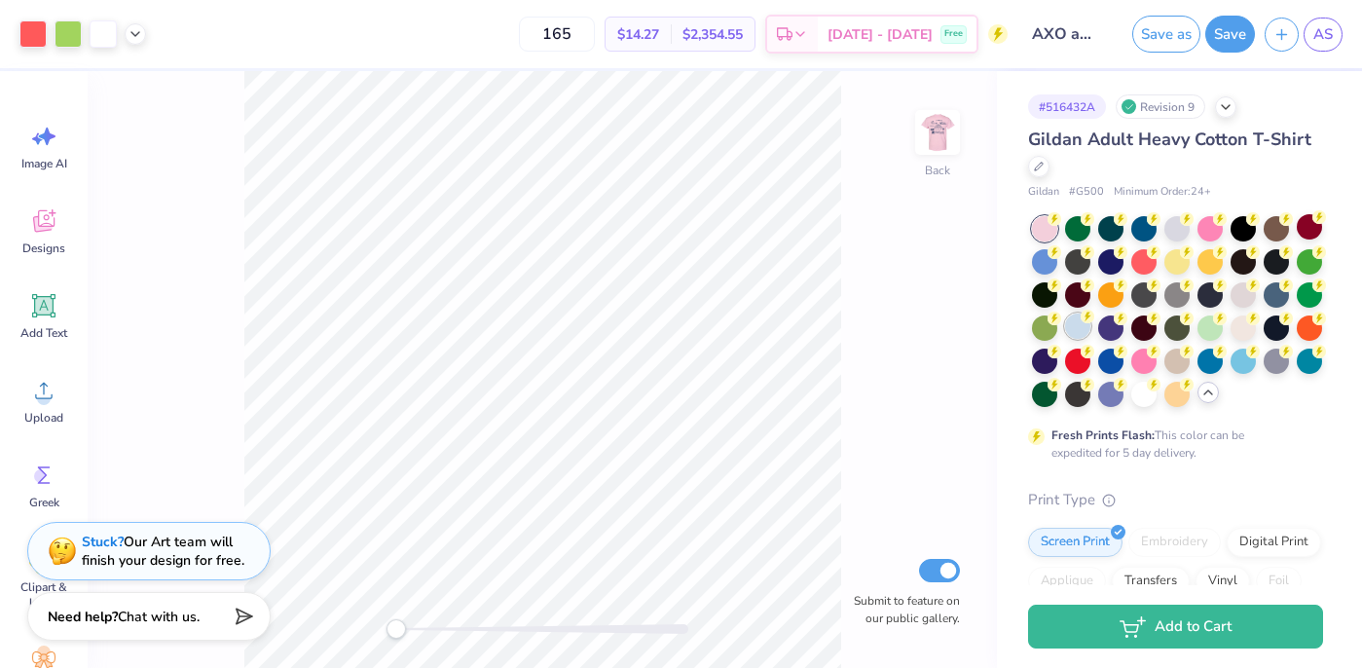
click at [1082, 325] on div at bounding box center [1077, 325] width 25 height 25
click at [1079, 326] on div at bounding box center [1077, 325] width 25 height 25
click at [1305, 223] on div at bounding box center [1308, 226] width 25 height 25
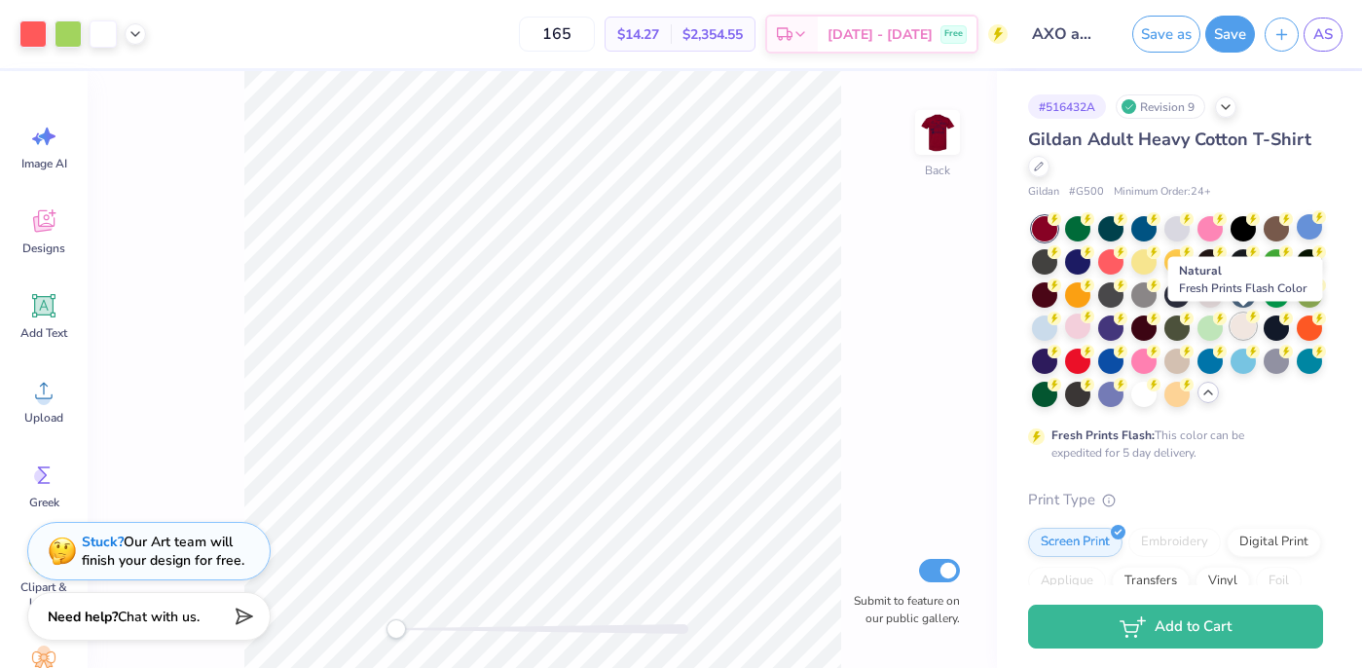
click at [1236, 321] on div at bounding box center [1242, 325] width 25 height 25
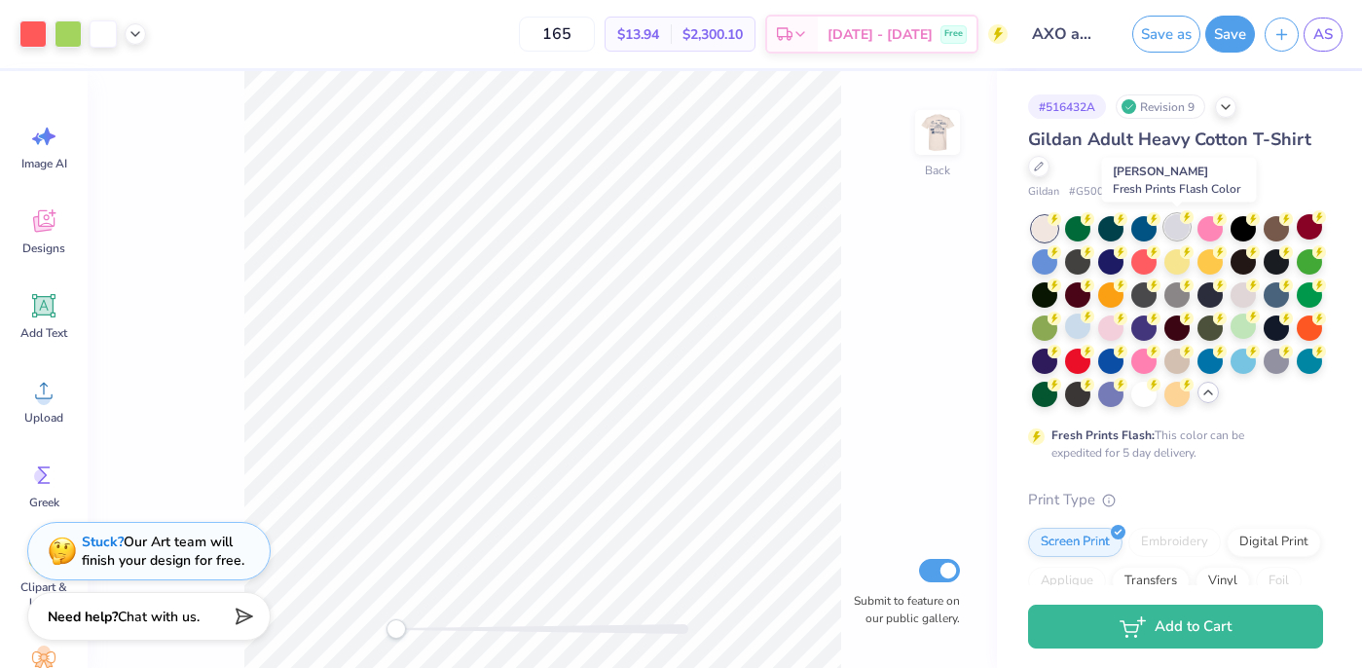
click at [1180, 219] on icon at bounding box center [1187, 217] width 14 height 14
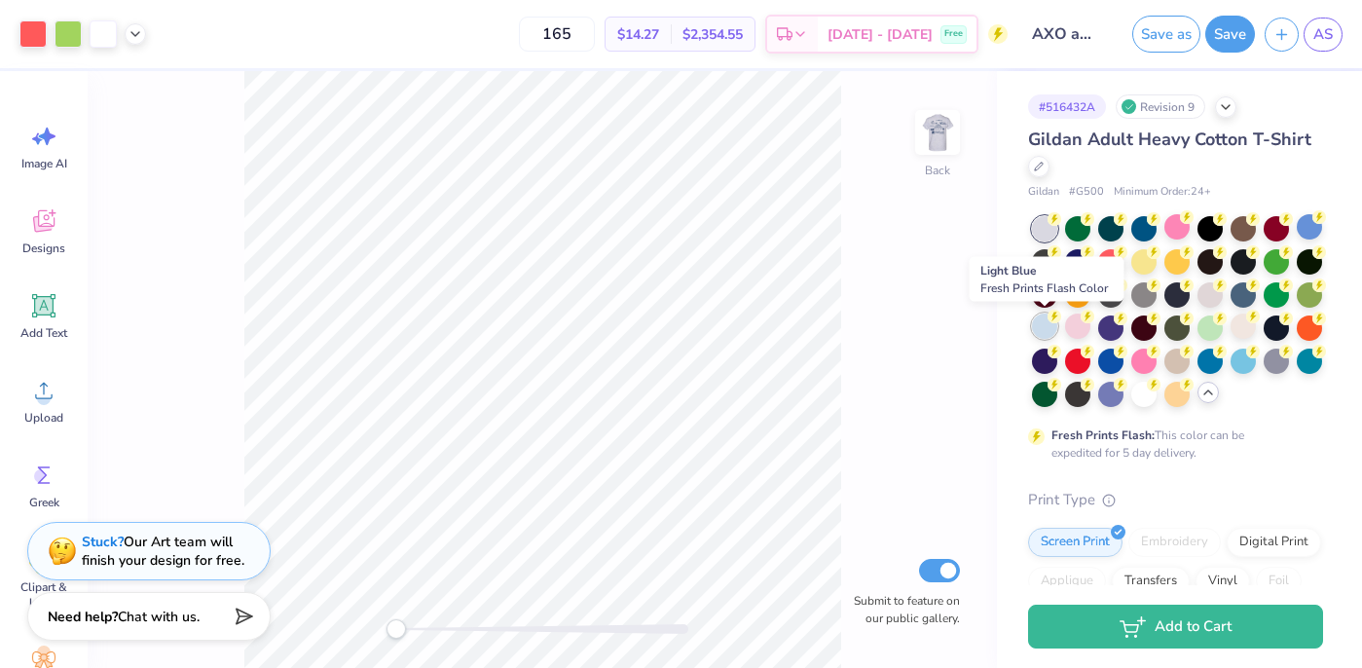
click at [1047, 321] on icon at bounding box center [1054, 317] width 14 height 14
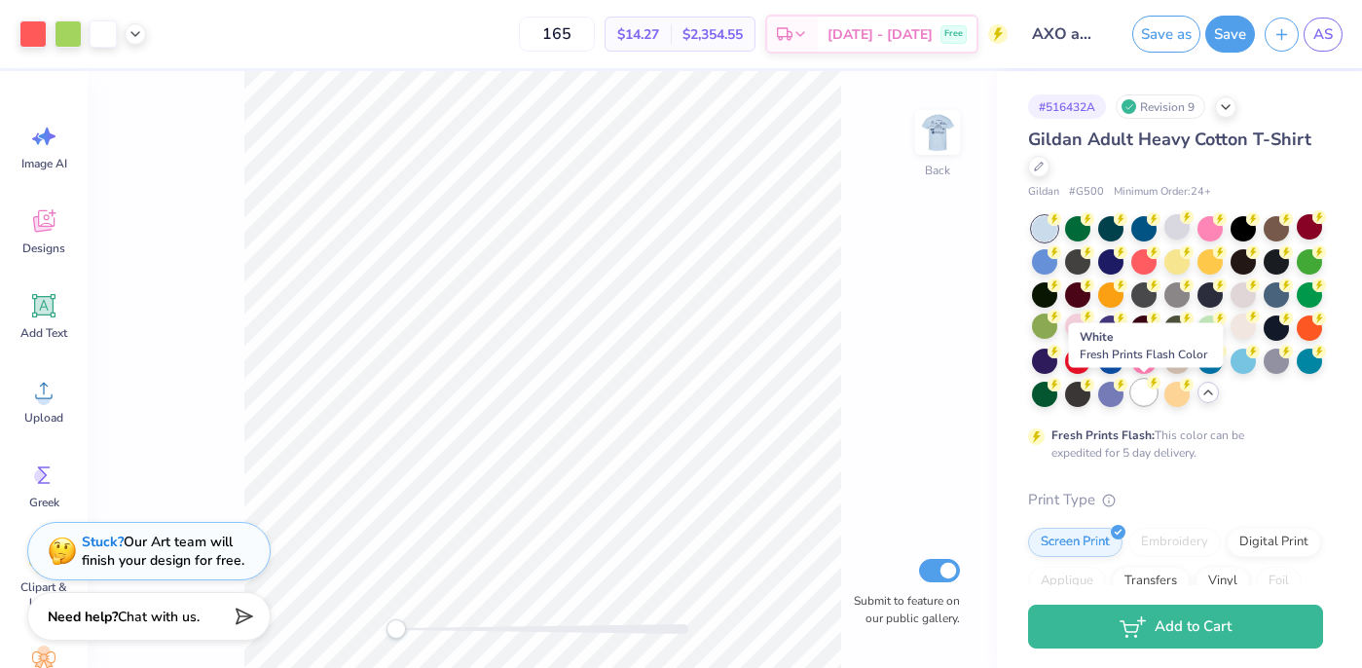
click at [1144, 388] on div at bounding box center [1143, 392] width 25 height 25
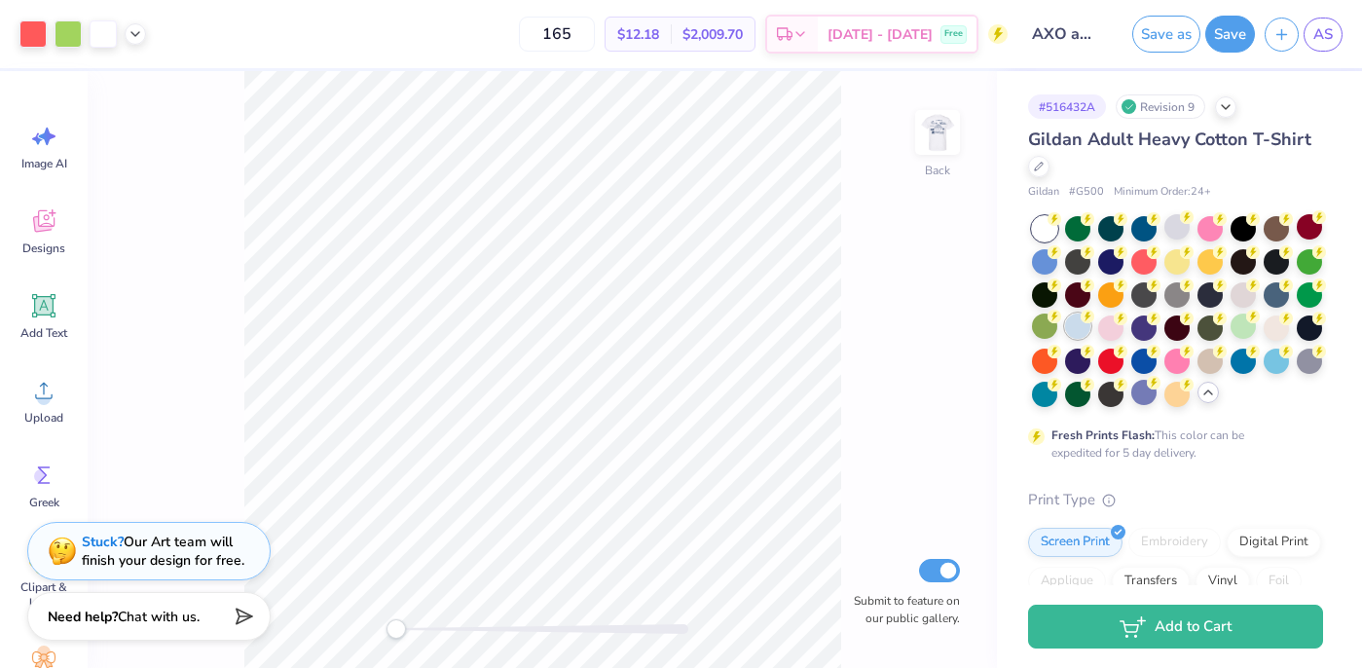
click at [1078, 329] on div at bounding box center [1077, 325] width 25 height 25
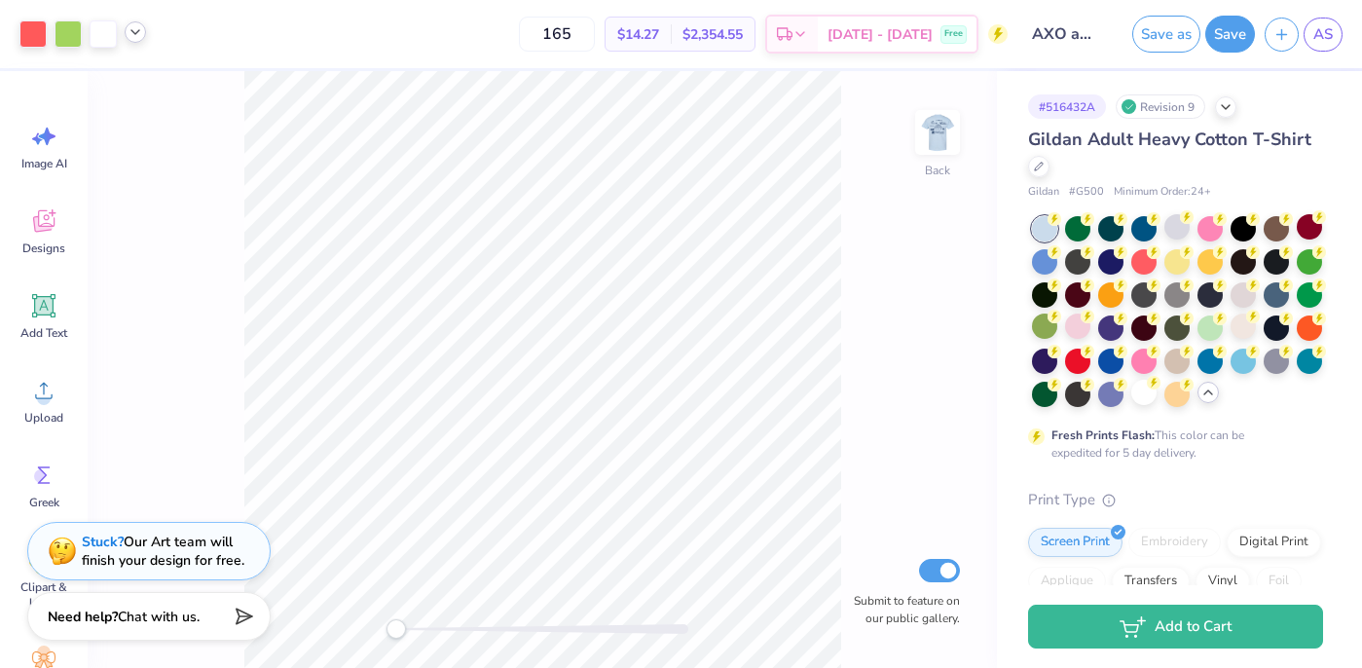
click at [131, 31] on icon at bounding box center [136, 32] width 16 height 16
click at [131, 32] on icon at bounding box center [136, 32] width 16 height 16
click at [134, 26] on icon at bounding box center [136, 32] width 16 height 16
click at [91, 30] on div at bounding box center [103, 31] width 27 height 27
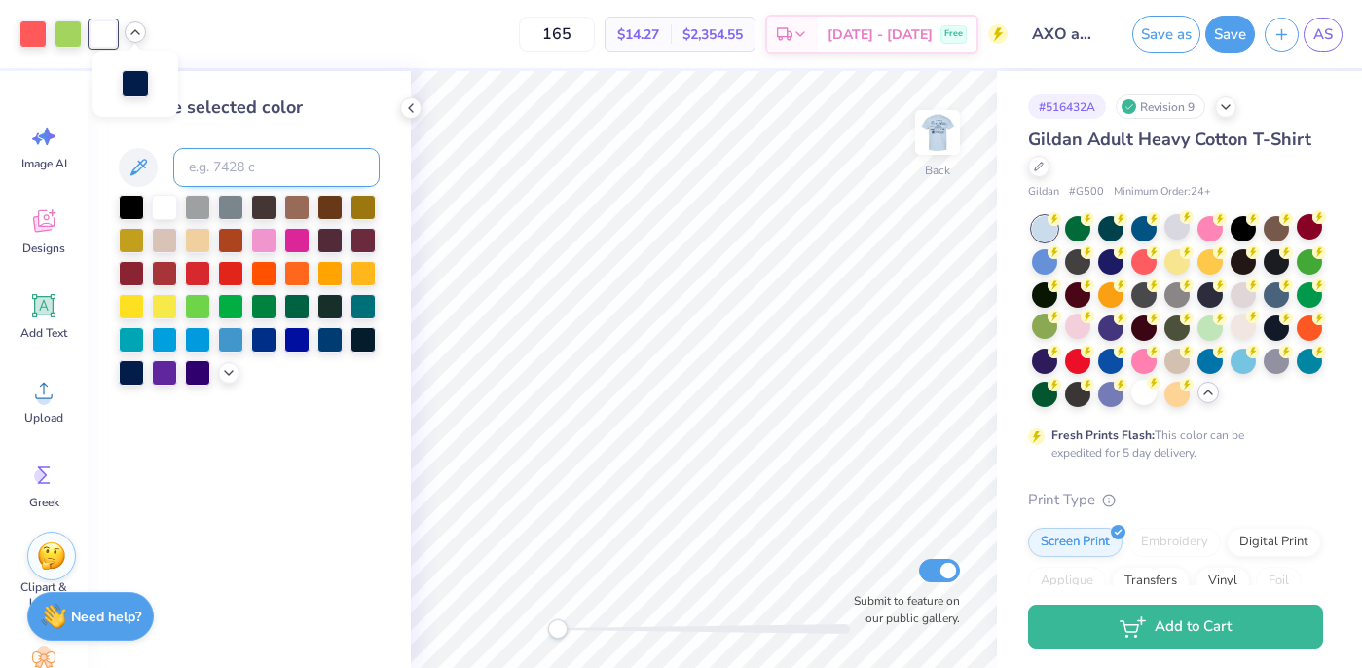
click at [247, 166] on input at bounding box center [276, 167] width 206 height 39
click at [373, 36] on div "165 $14.27 Per Item $2,354.55 Total Est. Delivery [DATE] - [DATE] Free" at bounding box center [582, 34] width 852 height 68
